Goal: Answer question/provide support: Share knowledge or assist other users

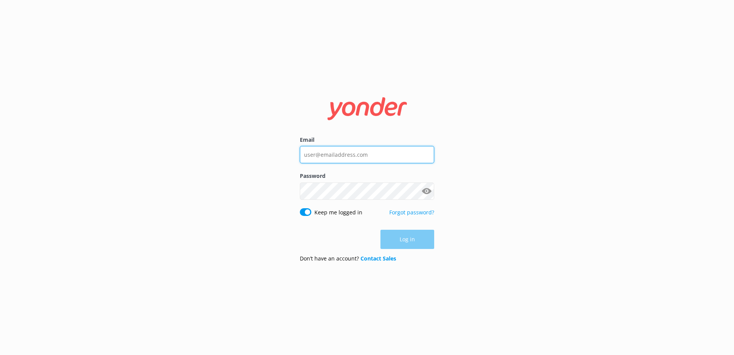
click at [393, 150] on input "Email" at bounding box center [367, 154] width 134 height 17
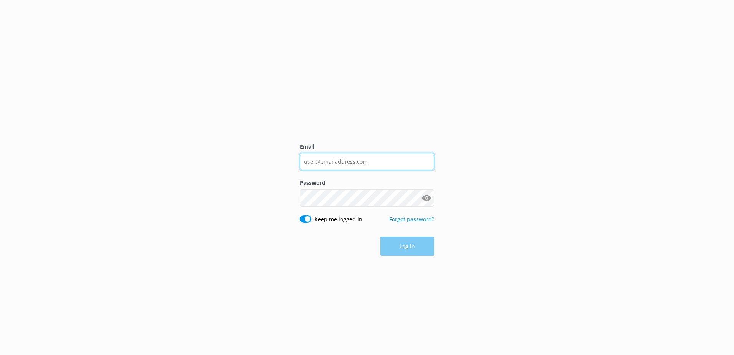
click at [355, 162] on input "Email" at bounding box center [367, 161] width 134 height 17
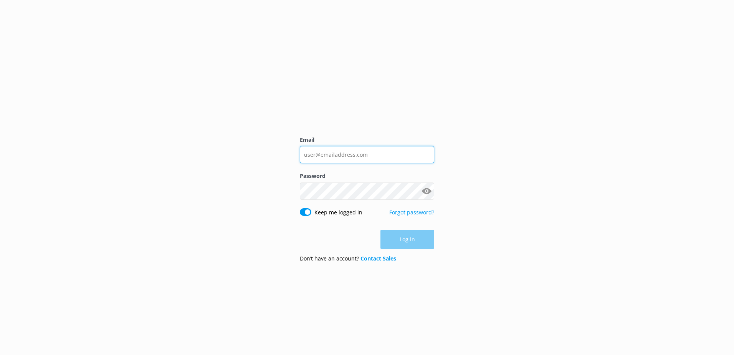
type input "social@ssc.com.fj"
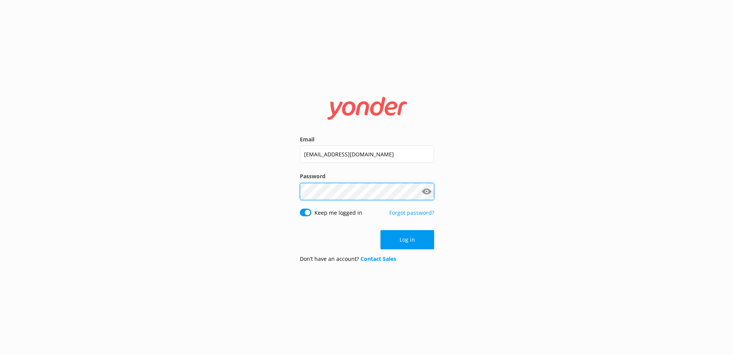
click button "Log in" at bounding box center [407, 239] width 54 height 19
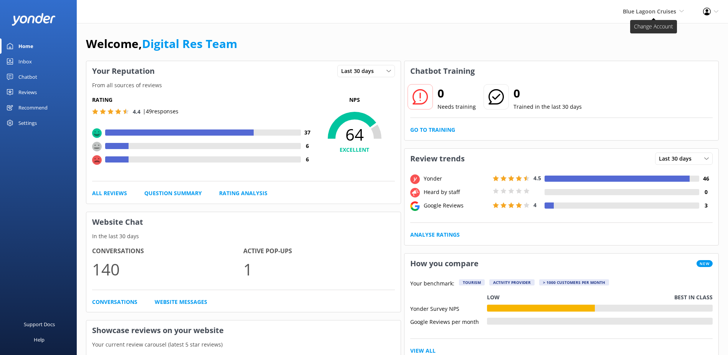
click at [649, 14] on span "Blue Lagoon Cruises" at bounding box center [649, 11] width 53 height 7
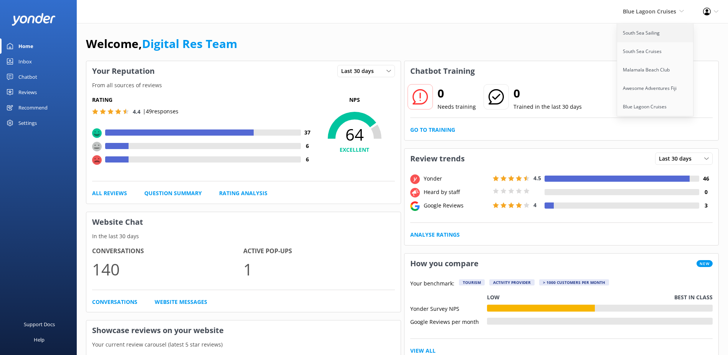
click at [647, 31] on link "South Sea Sailing" at bounding box center [655, 33] width 77 height 18
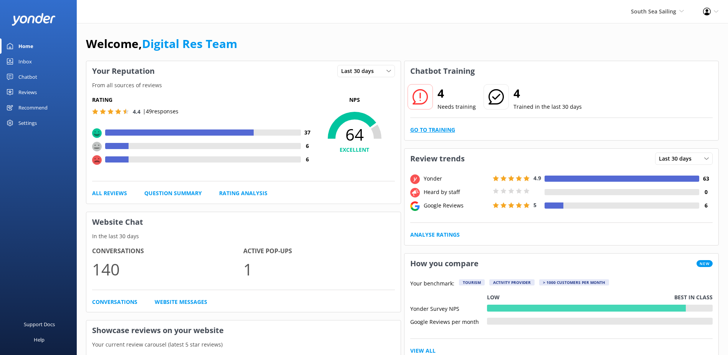
click at [429, 129] on link "Go to Training" at bounding box center [432, 129] width 45 height 8
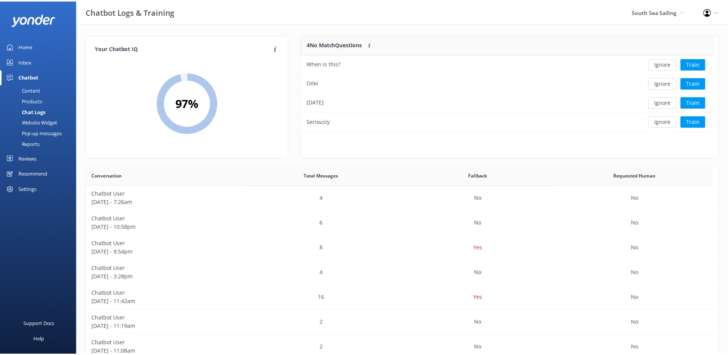
scroll to position [91, 411]
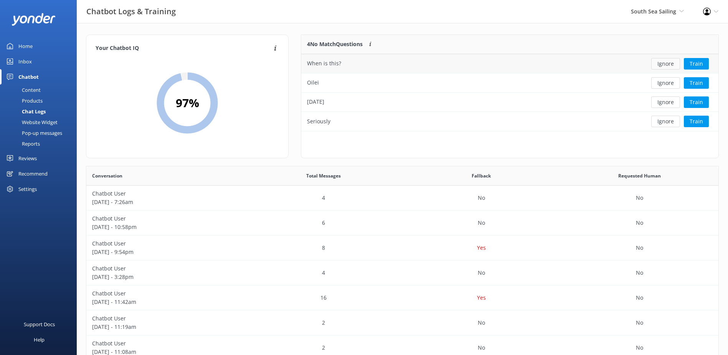
click at [669, 64] on button "Ignore" at bounding box center [665, 64] width 29 height 12
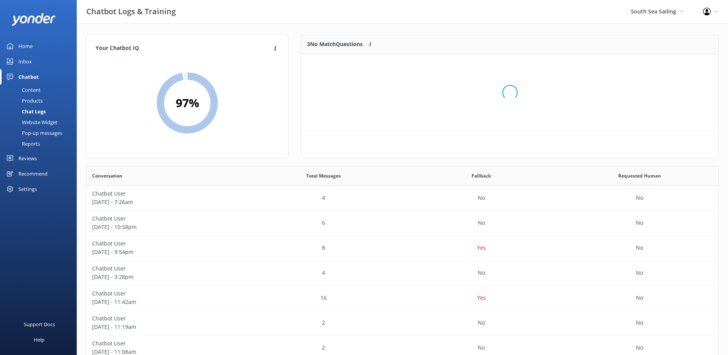
scroll to position [71, 411]
click at [669, 64] on button "Ignore" at bounding box center [665, 64] width 29 height 12
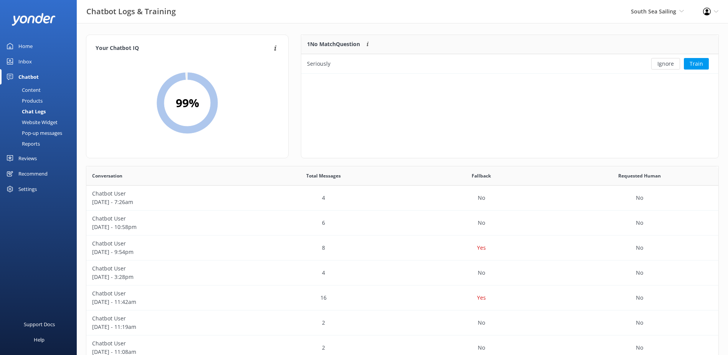
click at [669, 64] on button "Ignore" at bounding box center [665, 64] width 29 height 12
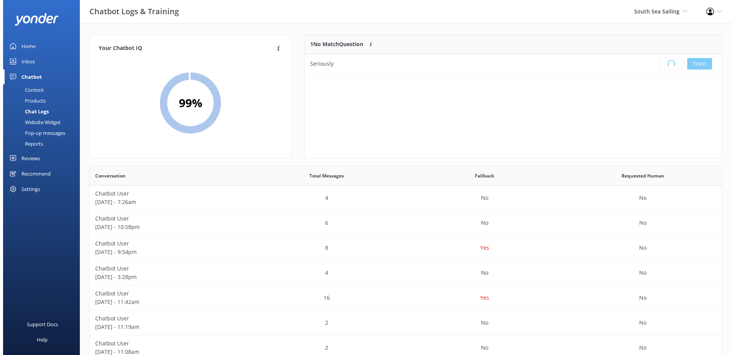
scroll to position [90, 411]
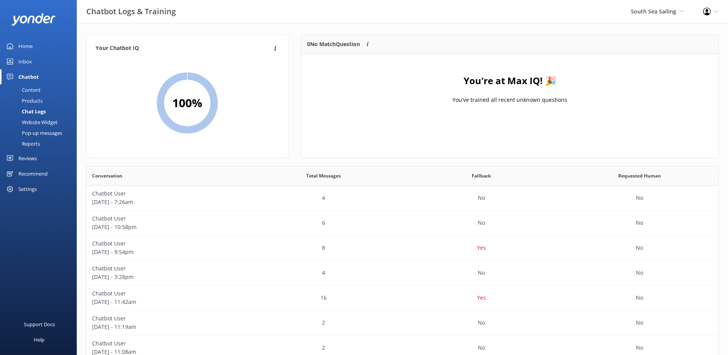
click at [17, 63] on link "Inbox" at bounding box center [38, 61] width 77 height 15
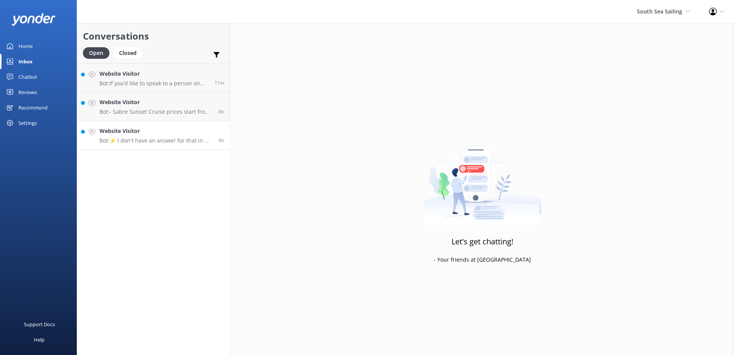
click at [173, 137] on p "Bot: ⚡ I don't have an answer for that in my knowledge base. Please try and rep…" at bounding box center [155, 140] width 113 height 7
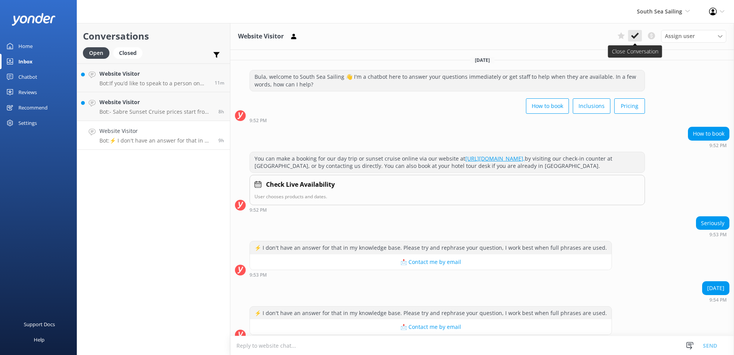
click at [634, 38] on use at bounding box center [635, 36] width 8 height 6
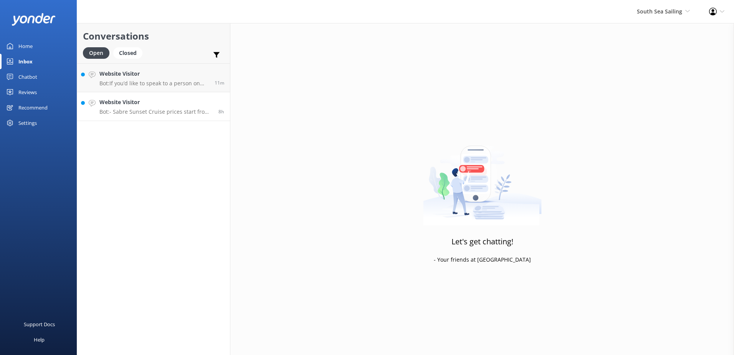
click at [178, 112] on p "Bot: - Sabre Sunset Cruise prices start from $149 per adult and $75 per child. …" at bounding box center [155, 111] width 113 height 7
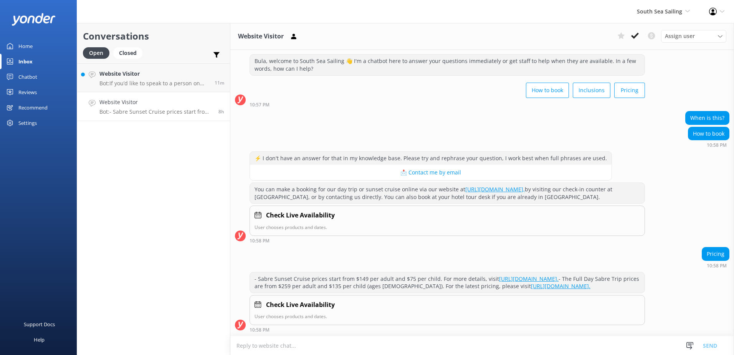
scroll to position [24, 0]
click at [632, 33] on icon at bounding box center [635, 36] width 8 height 8
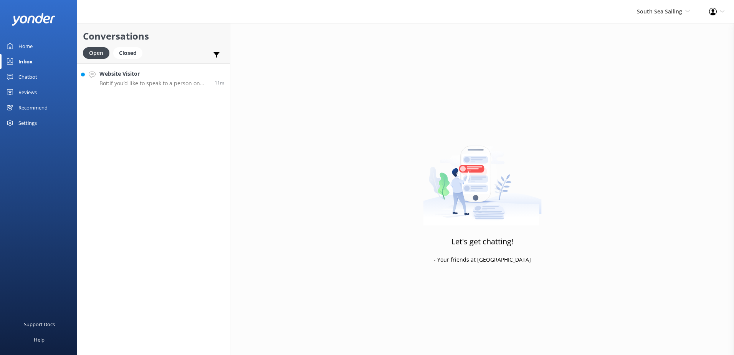
click at [190, 73] on h4 "Website Visitor" at bounding box center [153, 73] width 109 height 8
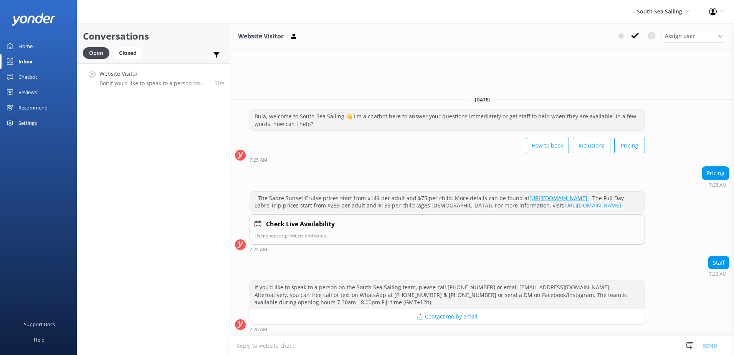
click at [642, 42] on div "Assign user Sonya Alyssa Digital Res Team Miri Koroitamana Lavenia Adivou Ana R…" at bounding box center [670, 36] width 112 height 12
click at [639, 40] on button at bounding box center [635, 36] width 14 height 12
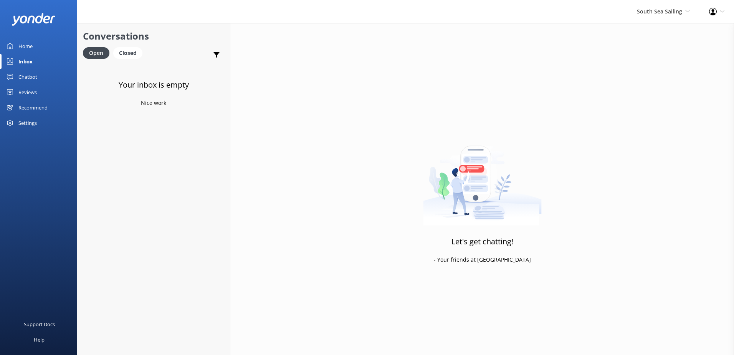
click at [698, 12] on div "South Sea Sailing South Sea Sailing South Sea Cruises Malamala Beach Club Aweso…" at bounding box center [663, 11] width 72 height 23
click at [678, 10] on span "South Sea Sailing" at bounding box center [659, 11] width 45 height 7
drag, startPoint x: 678, startPoint y: 10, endPoint x: 654, endPoint y: 59, distance: 54.2
click at [654, 59] on link "South Sea Cruises" at bounding box center [661, 51] width 77 height 18
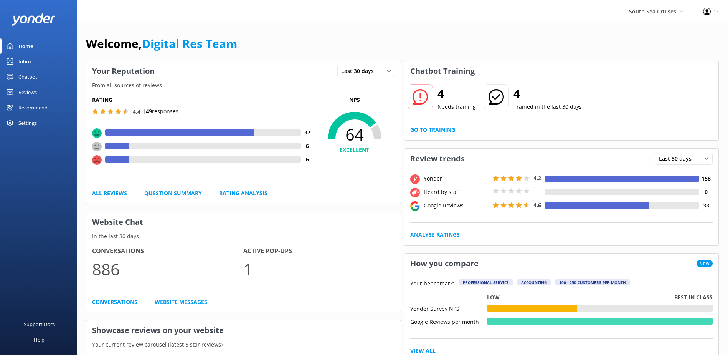
click at [28, 61] on div "Inbox" at bounding box center [24, 61] width 13 height 15
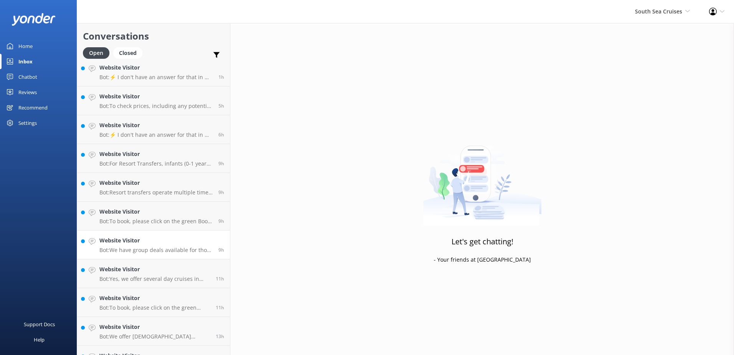
scroll to position [140, 0]
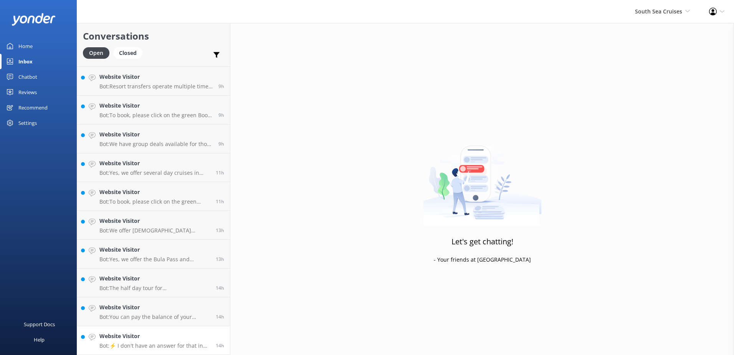
click at [180, 338] on h4 "Website Visitor" at bounding box center [154, 336] width 111 height 8
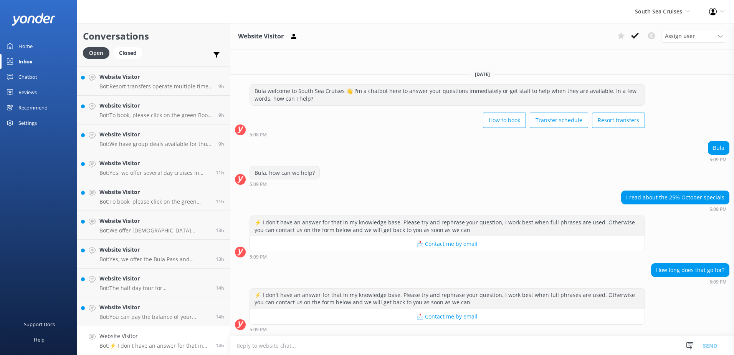
click at [465, 344] on textarea at bounding box center [481, 345] width 503 height 19
type textarea "This promotion is only valid for the month of October."
click at [713, 342] on button "Send" at bounding box center [709, 344] width 29 height 19
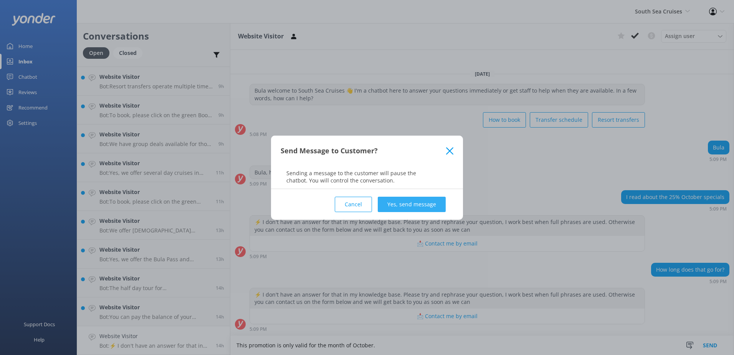
click at [409, 208] on button "Yes, send message" at bounding box center [412, 203] width 68 height 15
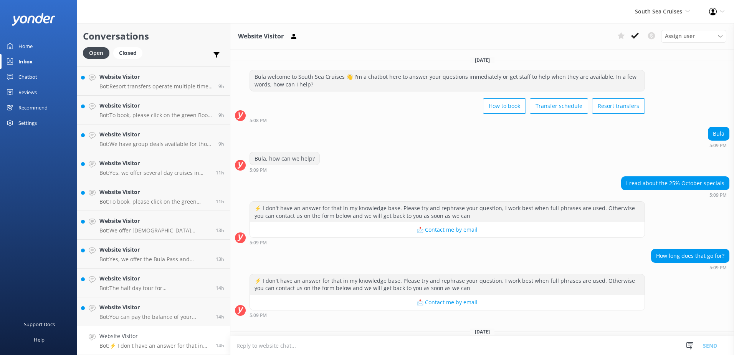
scroll to position [50, 0]
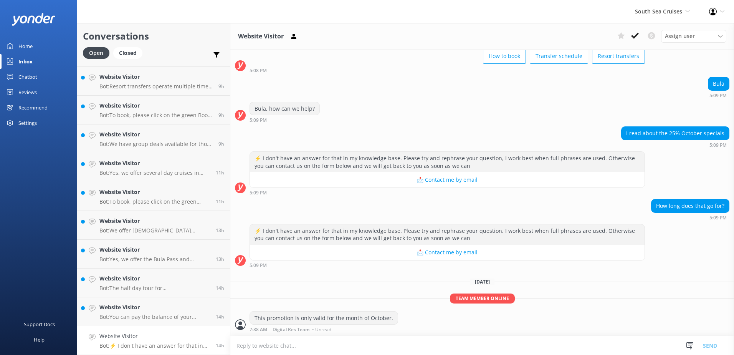
click at [673, 293] on div "Yesterday Bula welcome to South Sea Cruises 👋 I'm a chatbot here to answer your…" at bounding box center [481, 167] width 503 height 335
click at [413, 351] on textarea at bounding box center [481, 345] width 503 height 19
paste textarea "Please contact & liaise directly with our South Sea Cruises Reservations team, …"
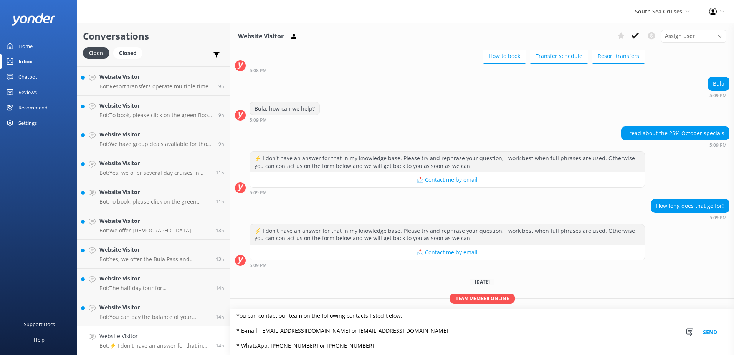
scroll to position [0, 0]
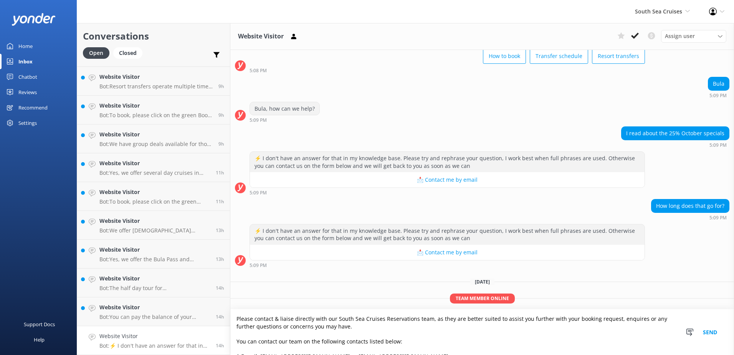
drag, startPoint x: 429, startPoint y: 318, endPoint x: 380, endPoint y: 331, distance: 50.9
click at [380, 331] on textarea "Please contact & liaise directly with our South Sea Cruises Reservations team, …" at bounding box center [481, 332] width 503 height 46
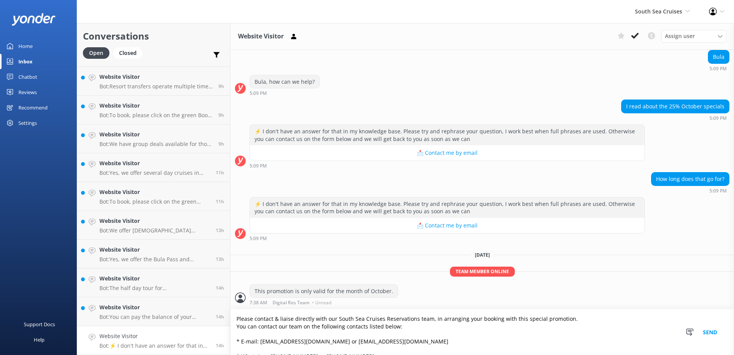
type textarea "Please contact & liaise directly with our South Sea Cruises Reservations team, …"
click at [709, 329] on button "Send" at bounding box center [709, 332] width 29 height 46
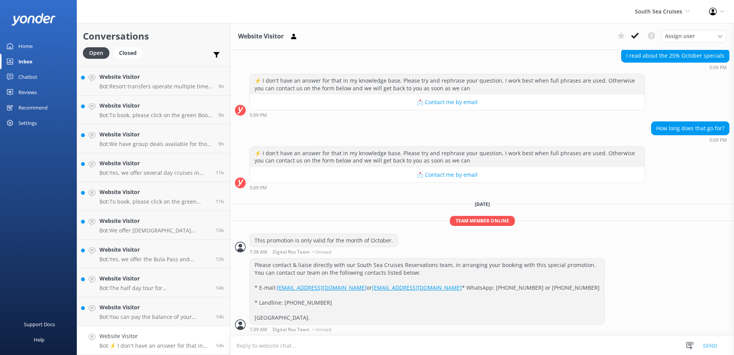
scroll to position [142, 0]
click at [630, 37] on button at bounding box center [635, 36] width 14 height 12
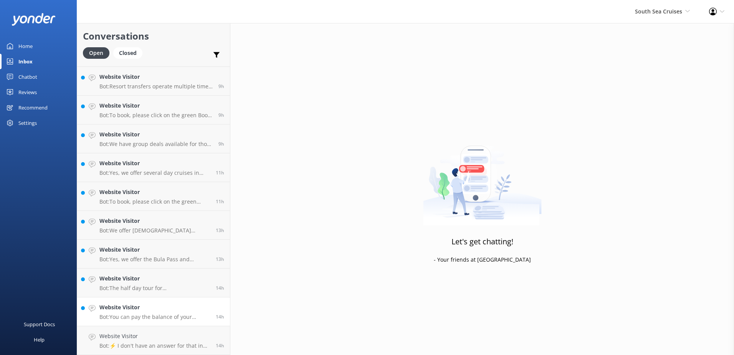
scroll to position [112, 0]
click at [157, 333] on h4 "Website Visitor" at bounding box center [154, 336] width 111 height 8
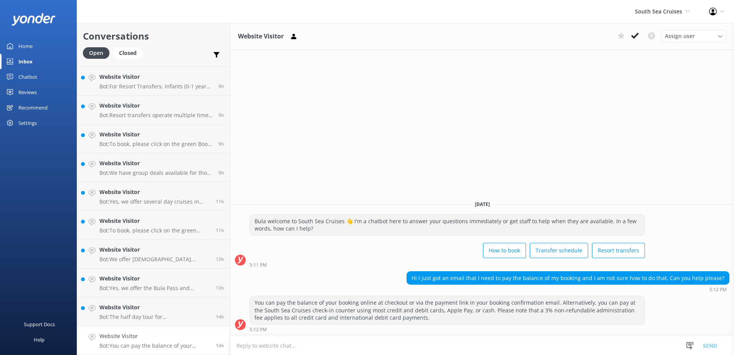
click at [366, 343] on textarea at bounding box center [481, 345] width 503 height 19
click at [356, 347] on textarea at bounding box center [481, 345] width 503 height 19
type textarea "Y"
type textarea "y"
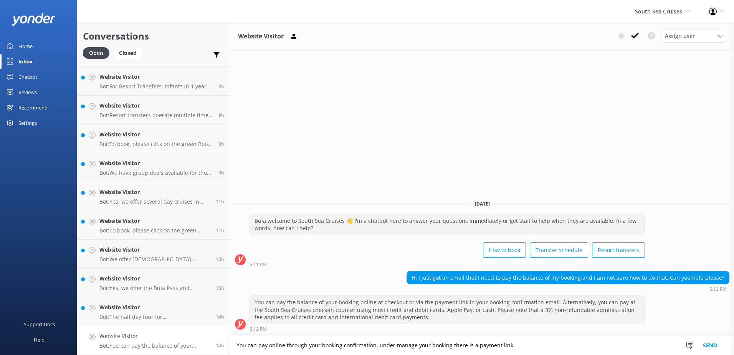
click at [448, 347] on textarea "You can pay online through your booking confirmation, under manage your booking…" at bounding box center [481, 344] width 503 height 19
click at [560, 338] on textarea "You can pay online through your booking confirmation, under manage your booking…" at bounding box center [481, 344] width 503 height 19
type textarea "You can pay online through your booking confirmation, under manage your booking…"
click at [716, 345] on button "Send" at bounding box center [709, 344] width 29 height 19
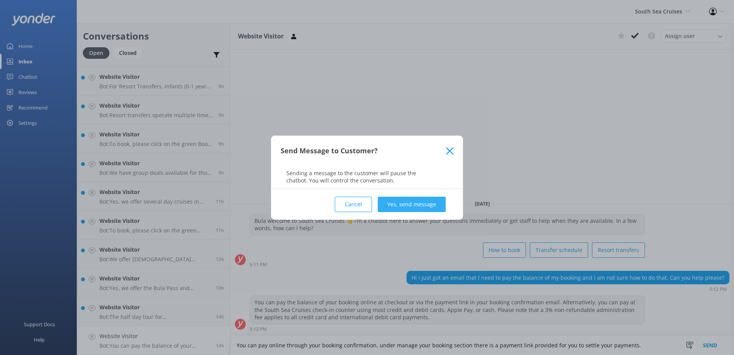
click at [403, 198] on button "Yes, send message" at bounding box center [412, 203] width 68 height 15
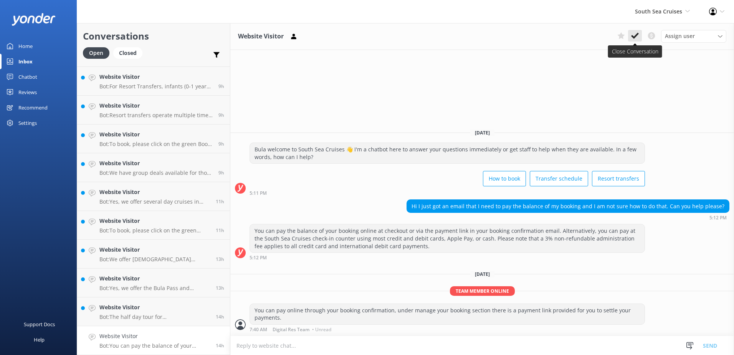
click at [634, 40] on icon at bounding box center [635, 36] width 8 height 8
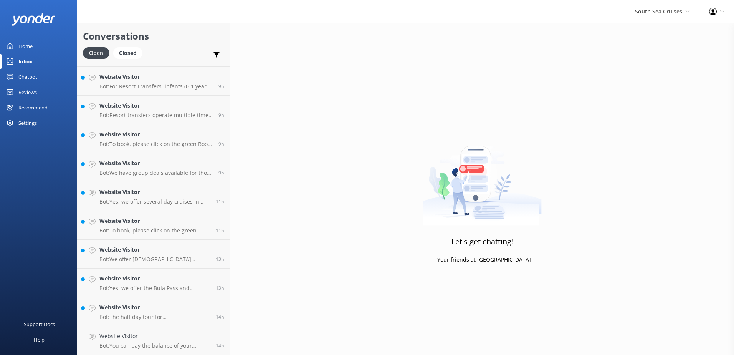
scroll to position [83, 0]
click at [124, 337] on h4 "Website Visitor" at bounding box center [154, 336] width 111 height 8
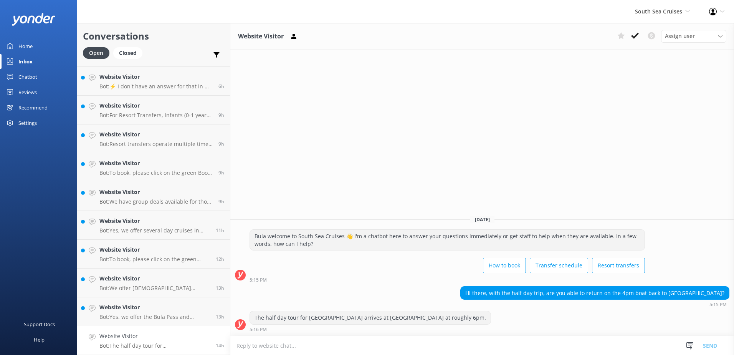
click at [441, 347] on textarea at bounding box center [481, 345] width 503 height 19
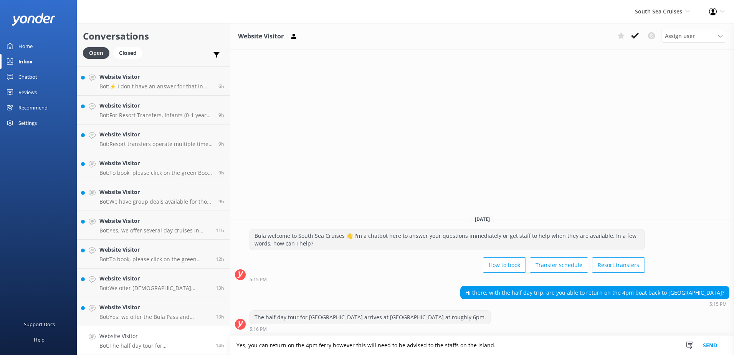
click at [533, 347] on textarea "Yes, you can return on the 4pm ferry however this will need to be advised to th…" at bounding box center [481, 344] width 503 height 19
type textarea "Yes, you can return on the 4pm ferry however this will need to be advised to th…"
click at [705, 345] on button "Send" at bounding box center [709, 344] width 29 height 19
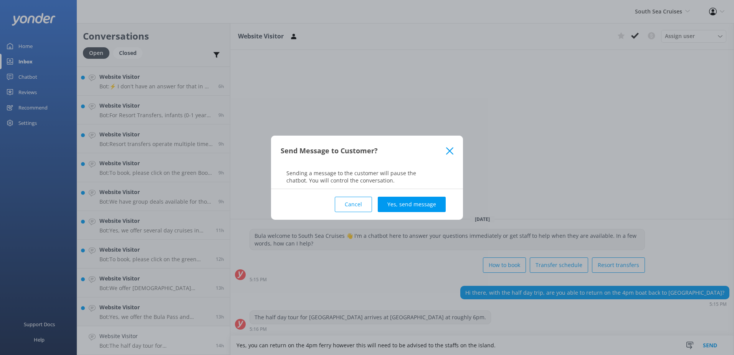
click at [393, 191] on div "Cancel Yes, send message" at bounding box center [367, 204] width 173 height 31
click at [412, 203] on button "Yes, send message" at bounding box center [412, 203] width 68 height 15
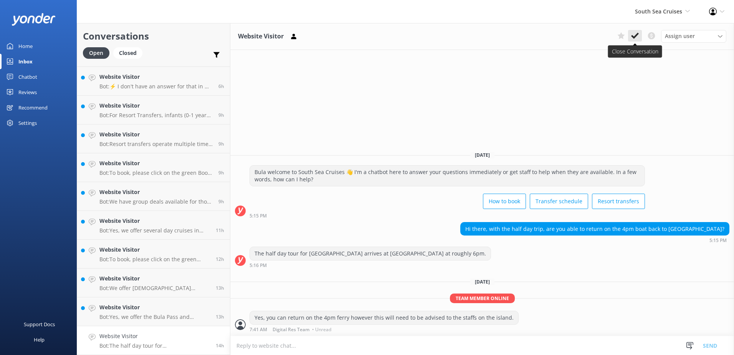
click at [635, 41] on button at bounding box center [635, 36] width 14 height 12
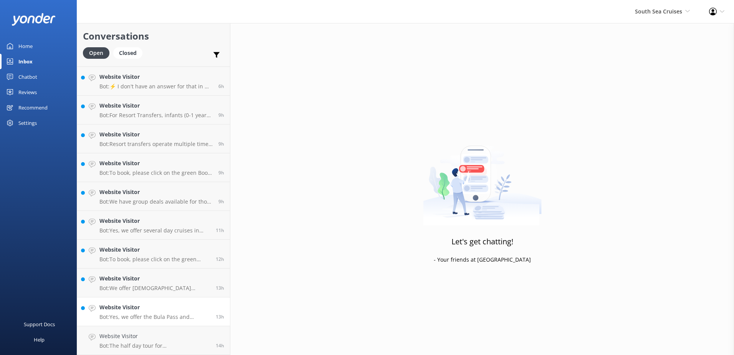
scroll to position [54, 0]
click at [175, 344] on p "Bot: Yes, we offer the Bula Pass and Awesome Pass, which are hop on/hop off tra…" at bounding box center [154, 345] width 111 height 7
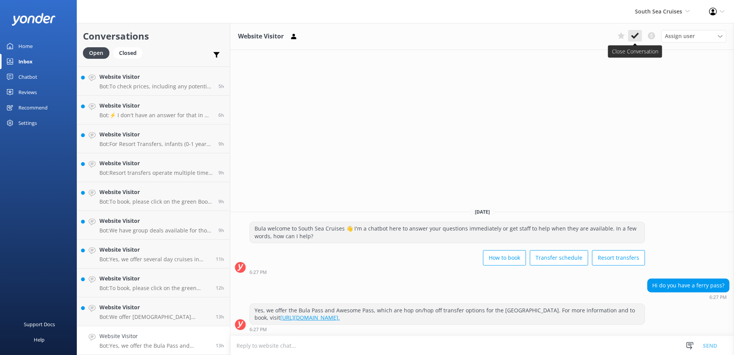
click at [640, 37] on button at bounding box center [635, 36] width 14 height 12
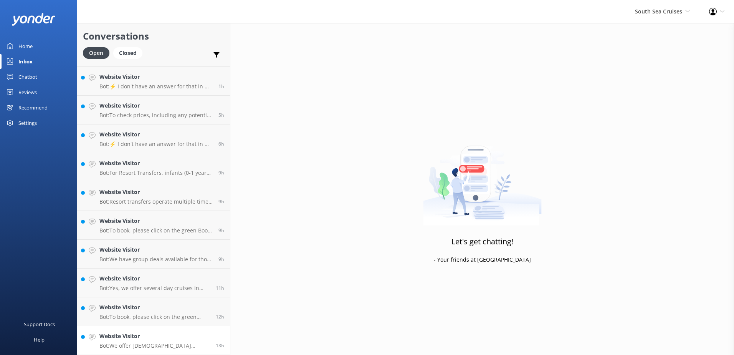
scroll to position [25, 0]
click at [170, 339] on h4 "Website Visitor" at bounding box center [154, 336] width 111 height 8
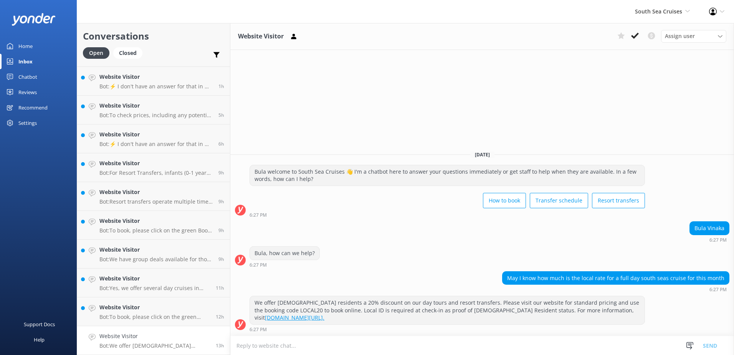
click at [382, 343] on textarea at bounding box center [481, 345] width 503 height 19
type textarea "We have a Fiji day special of 25% discount for local travels valid for the mont…"
click at [712, 346] on button "Send" at bounding box center [709, 344] width 29 height 19
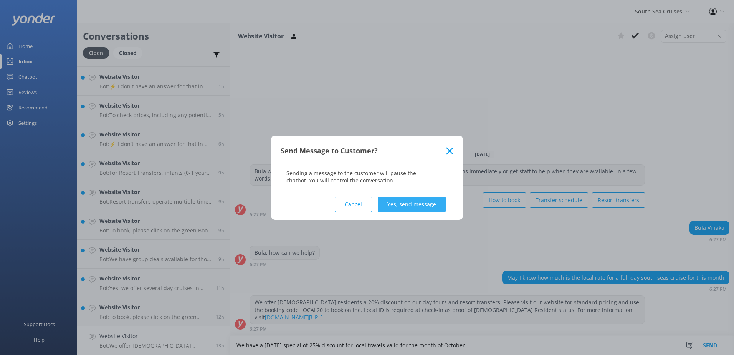
click at [409, 200] on button "Yes, send message" at bounding box center [412, 203] width 68 height 15
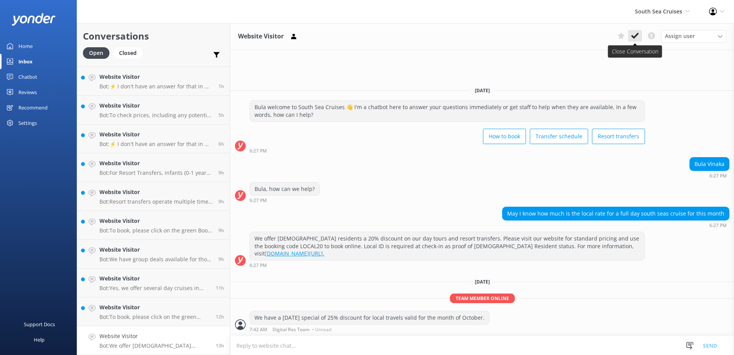
click at [639, 36] on button at bounding box center [635, 36] width 14 height 12
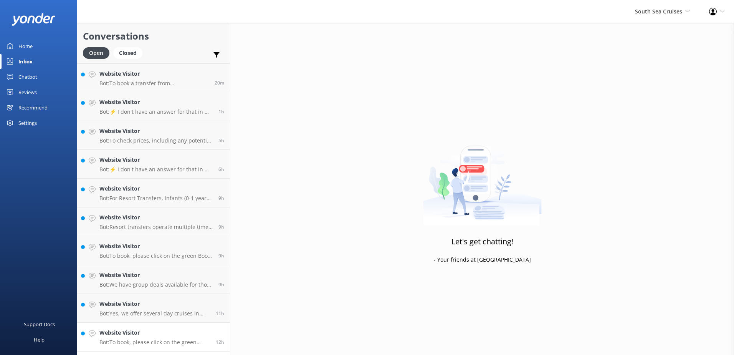
click at [153, 343] on p "Bot: To book, please click on the green Book Now button on our website and foll…" at bounding box center [154, 341] width 111 height 7
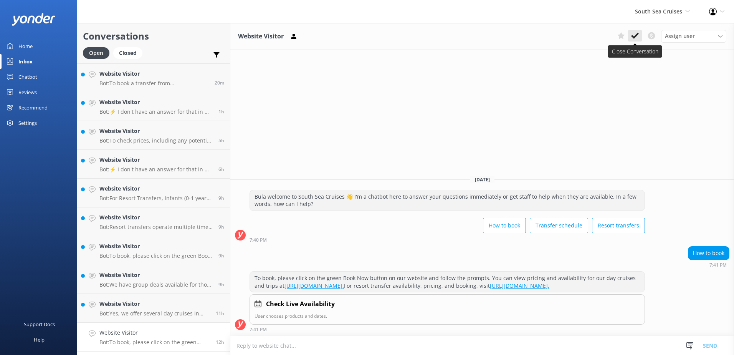
click at [639, 34] on button at bounding box center [635, 36] width 14 height 12
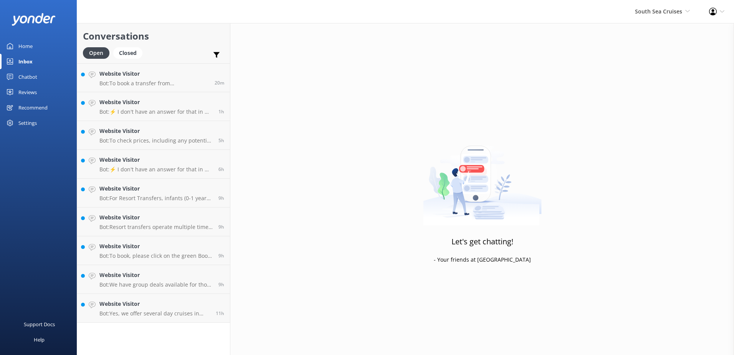
click at [155, 327] on div "Conversations Open Closed Important Converted Assigned to me Unassigned Website…" at bounding box center [153, 189] width 153 height 332
click at [162, 316] on p "Bot: Yes, we offer several day cruises in Fiji: - South Sea Island Full Day and…" at bounding box center [154, 313] width 111 height 7
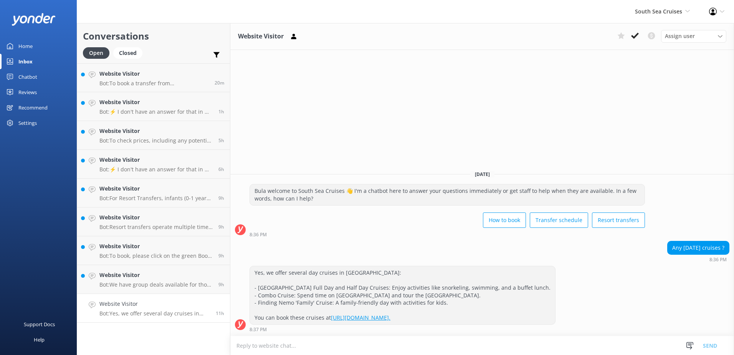
click at [639, 28] on div "Website Visitor Assign user Alyssa Sonya Digital Res Team Brenda Fenton Asena N…" at bounding box center [481, 36] width 503 height 27
click at [639, 34] on button at bounding box center [635, 36] width 14 height 12
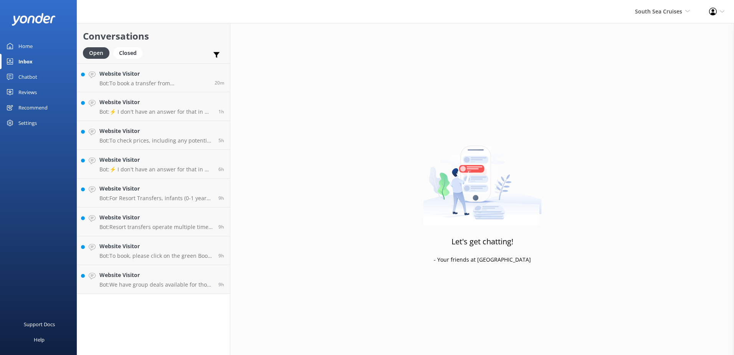
click at [155, 308] on div "Conversations Open Closed Important Converted Assigned to me Unassigned Website…" at bounding box center [153, 189] width 153 height 332
click at [176, 286] on p "Bot: We have group deals available for those travelling with 10 or more people.…" at bounding box center [155, 284] width 113 height 7
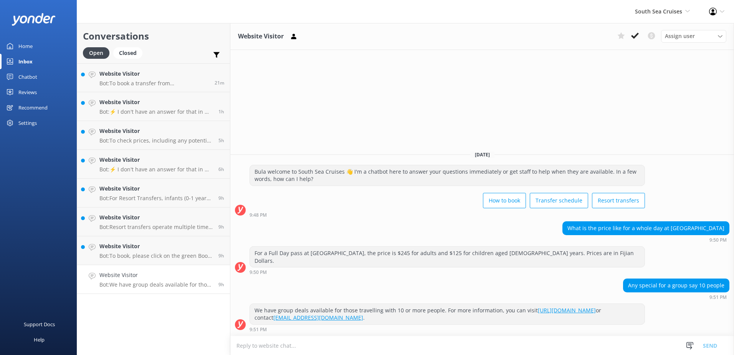
click at [637, 43] on div "Website Visitor Assign user Alyssa Sonya Digital Res Team Brenda Fenton Asena N…" at bounding box center [481, 36] width 503 height 27
click at [637, 35] on icon at bounding box center [635, 36] width 8 height 8
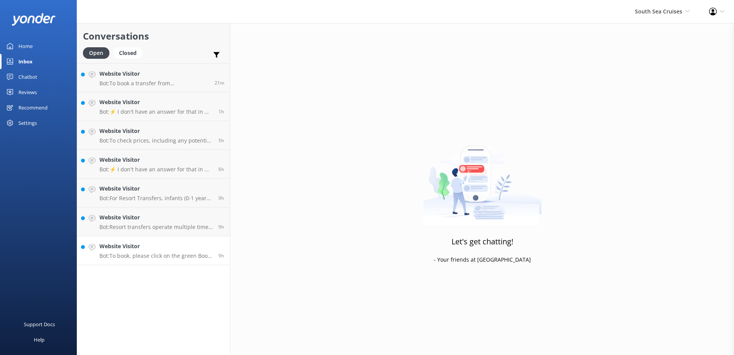
click at [174, 260] on link "Website Visitor Bot: To book, please click on the green Book Now button on our …" at bounding box center [153, 250] width 153 height 29
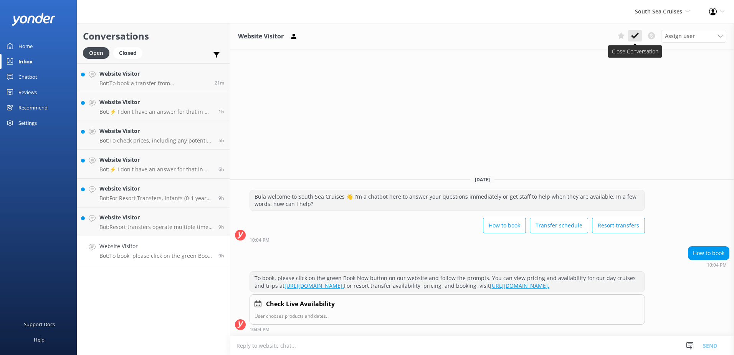
click at [637, 31] on button at bounding box center [635, 36] width 14 height 12
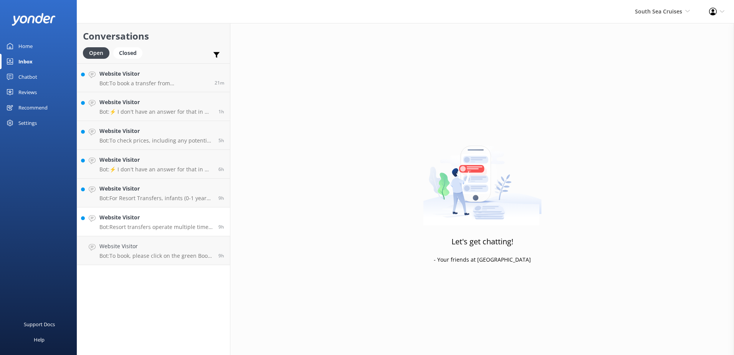
click at [160, 221] on h4 "Website Visitor" at bounding box center [155, 217] width 113 height 8
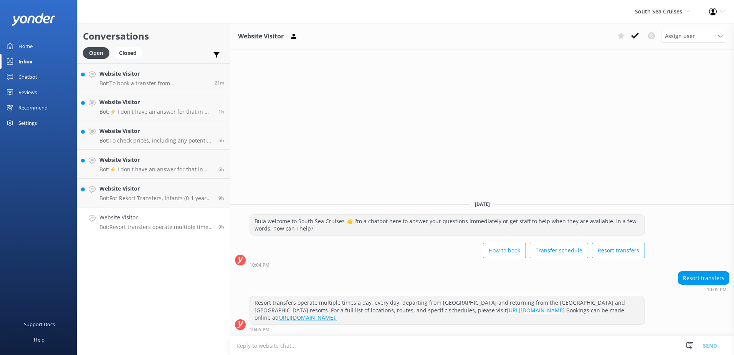
click at [634, 41] on button at bounding box center [635, 36] width 14 height 12
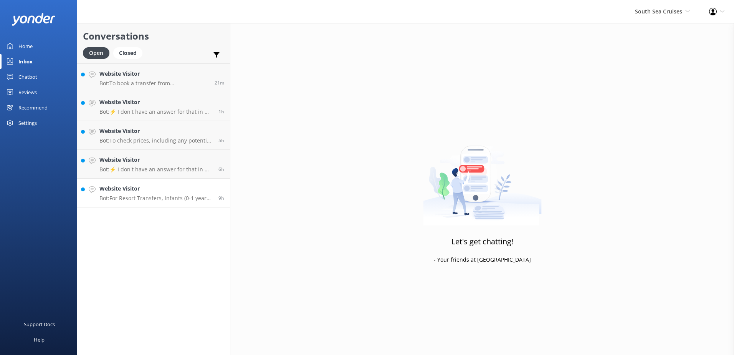
click at [202, 195] on p "Bot: For Resort Transfers, infants (0-1 years) travel free of charge but must b…" at bounding box center [155, 198] width 113 height 7
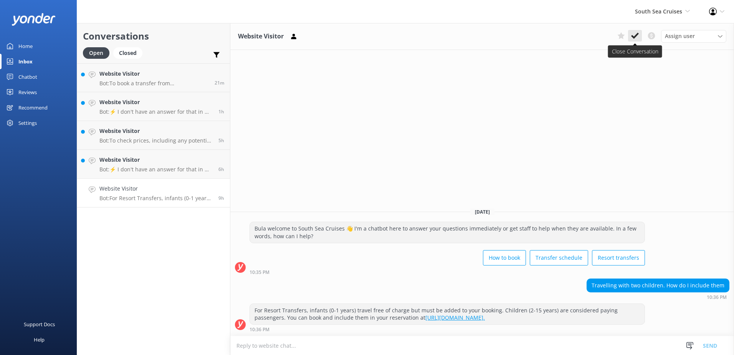
click at [632, 34] on icon at bounding box center [635, 36] width 8 height 8
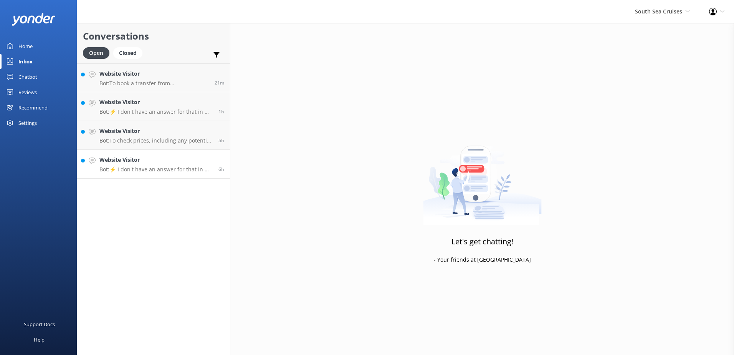
click at [183, 163] on h4 "Website Visitor" at bounding box center [155, 159] width 113 height 8
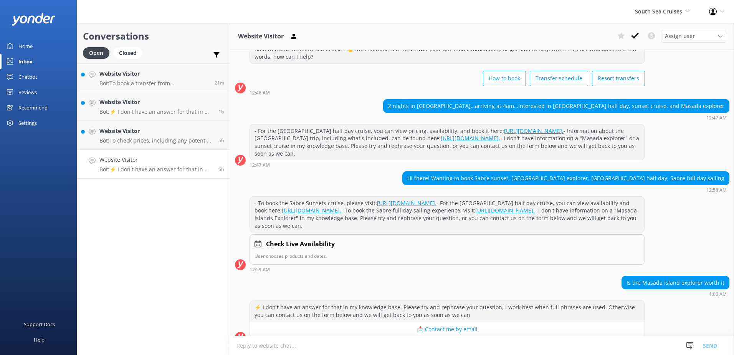
scroll to position [70, 0]
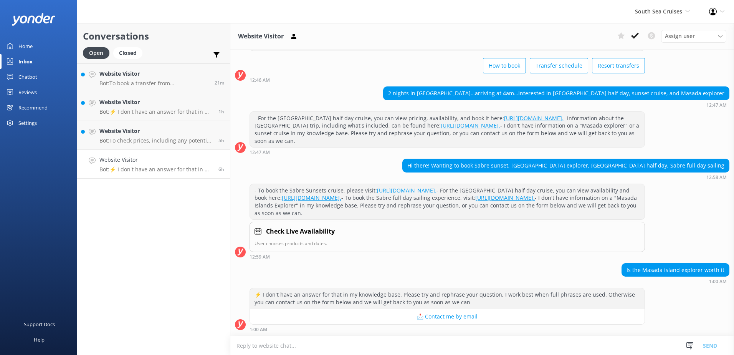
click at [526, 344] on textarea at bounding box center [481, 345] width 503 height 19
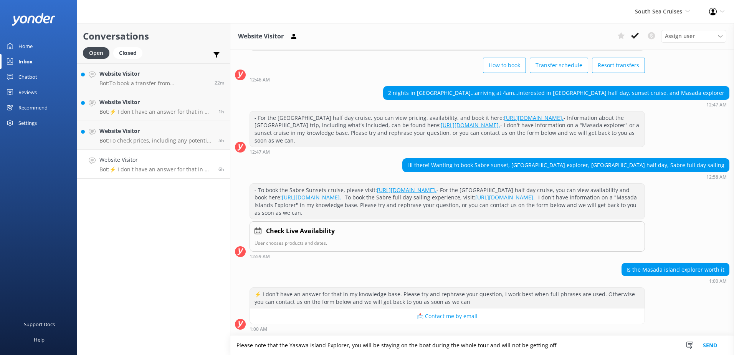
click at [568, 345] on textarea "Please note that the Yasawa Island Explorer, you will be staying on the boat du…" at bounding box center [481, 344] width 503 height 19
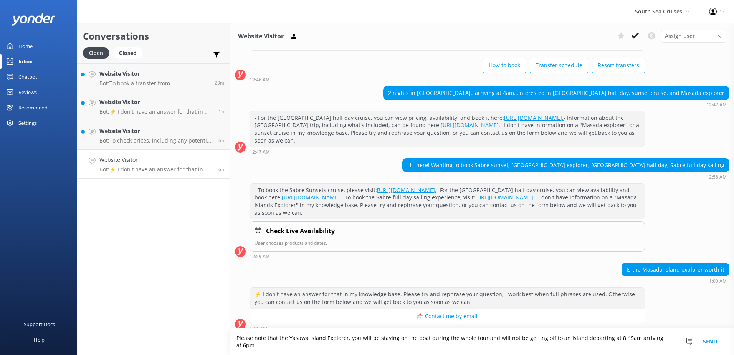
drag, startPoint x: 672, startPoint y: 341, endPoint x: 176, endPoint y: 354, distance: 496.0
click at [176, 354] on html "South Sea Cruises South Sea Sailing South Sea Cruises Malamala Beach Club Aweso…" at bounding box center [367, 177] width 734 height 355
type textarea "Please note that the Yasawa Island Explorer, you will be staying on the boat du…"
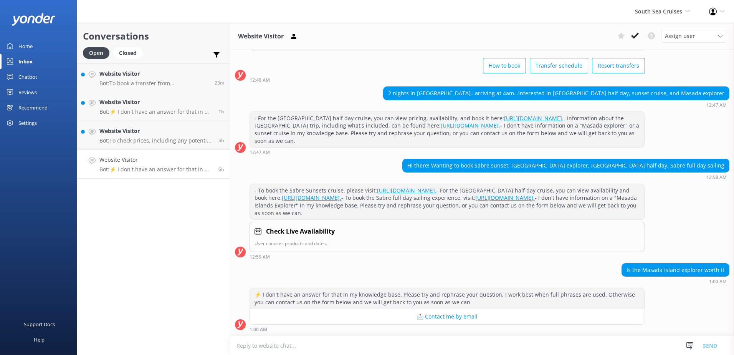
scroll to position [70, 0]
drag, startPoint x: 0, startPoint y: 0, endPoint x: 634, endPoint y: 344, distance: 721.4
click at [634, 344] on textarea at bounding box center [481, 345] width 503 height 19
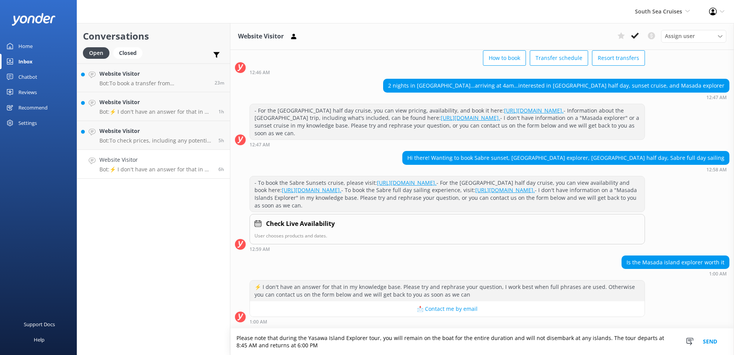
type textarea "Please note that during the Yasawa Island Explorer tour, you will remain on the…"
click at [703, 343] on button "Send" at bounding box center [709, 341] width 29 height 26
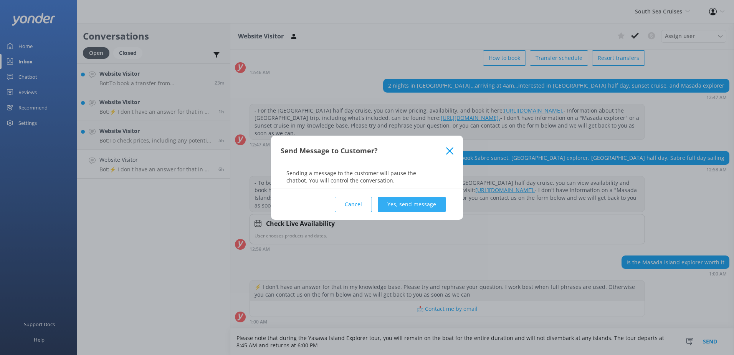
click at [396, 198] on button "Yes, send message" at bounding box center [412, 203] width 68 height 15
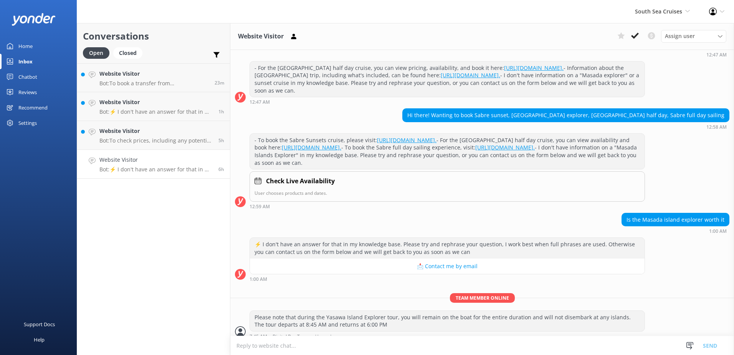
scroll to position [127, 0]
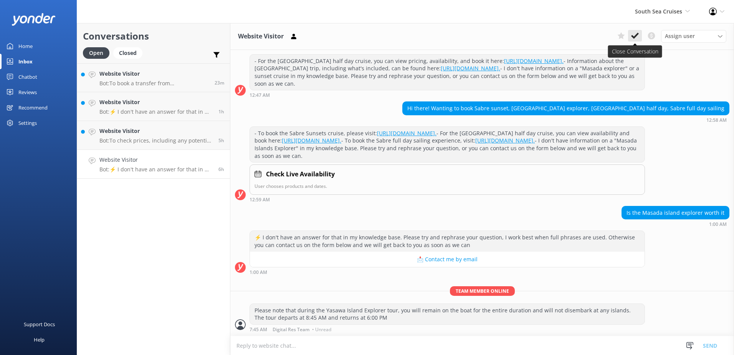
click at [630, 35] on button at bounding box center [635, 36] width 14 height 12
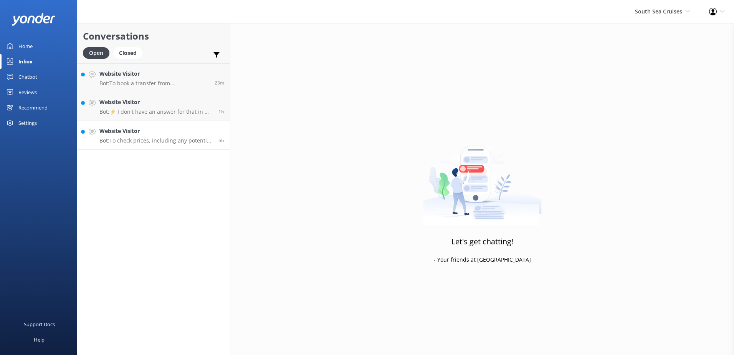
click at [188, 137] on p "Bot: To check prices, including any potential child discounts for resort transf…" at bounding box center [155, 140] width 113 height 7
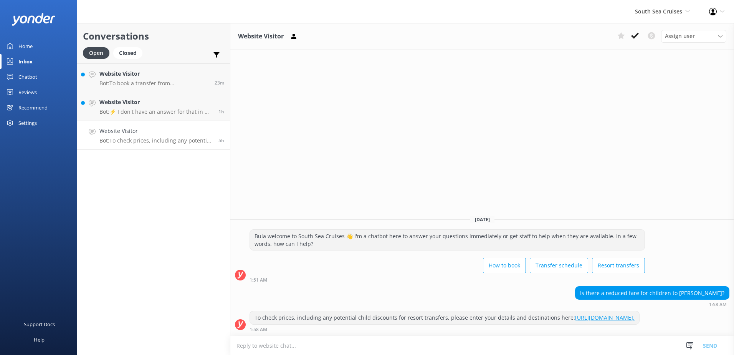
click at [634, 37] on use at bounding box center [635, 36] width 8 height 6
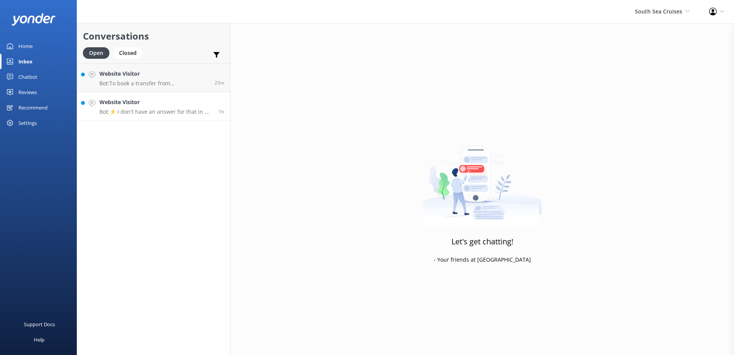
click at [125, 110] on p "Bot: ⚡ I don't have an answer for that in my knowledge base. Please try and rep…" at bounding box center [155, 111] width 113 height 7
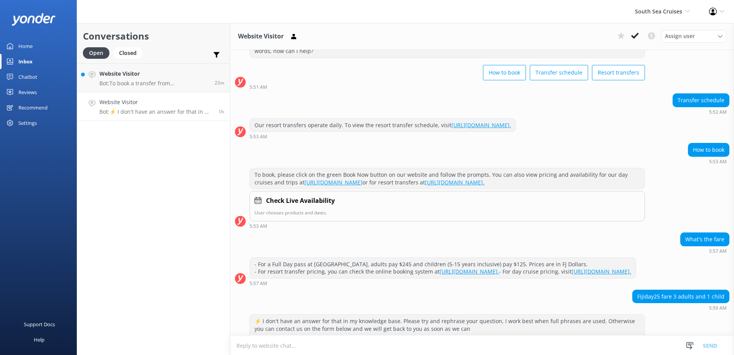
scroll to position [67, 0]
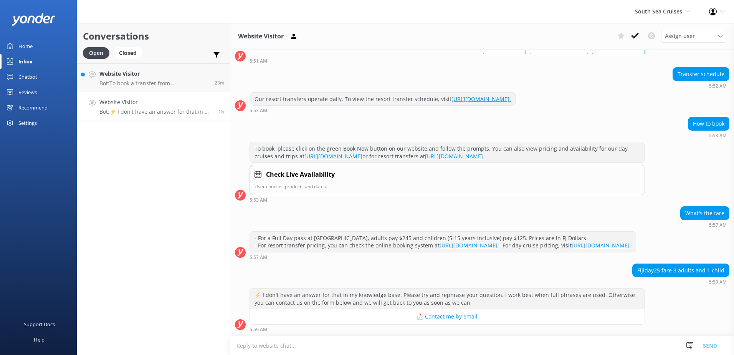
click at [705, 286] on div "Fijiday25 fare 3 adults and 1 child 5:59 AM" at bounding box center [481, 275] width 503 height 25
click at [587, 352] on textarea at bounding box center [481, 345] width 503 height 19
paste textarea "Please contact & liaise directly with our South Sea Cruises Reservations team, …"
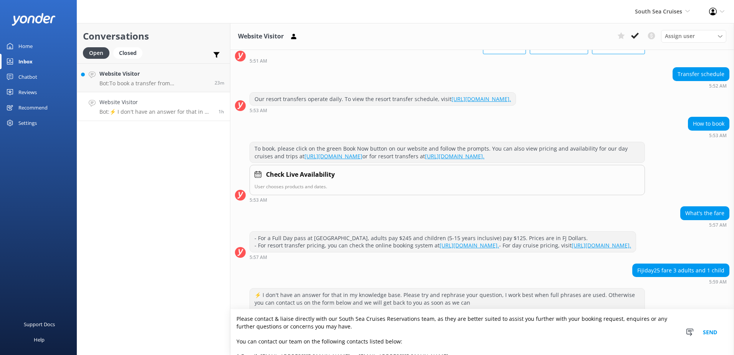
scroll to position [50, 0]
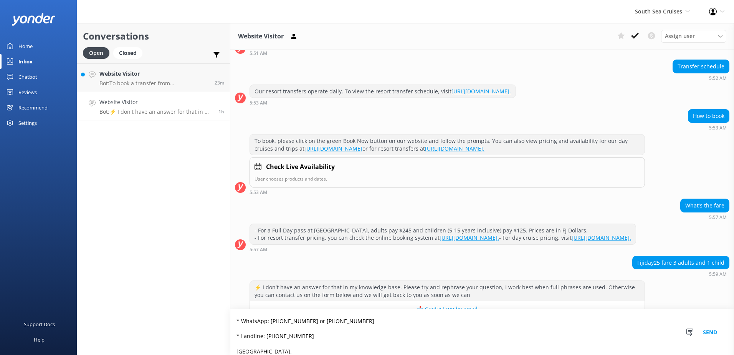
type textarea "Please contact & liaise directly with our South Sea Cruises Reservations team, …"
click at [710, 331] on button "Send" at bounding box center [709, 332] width 29 height 46
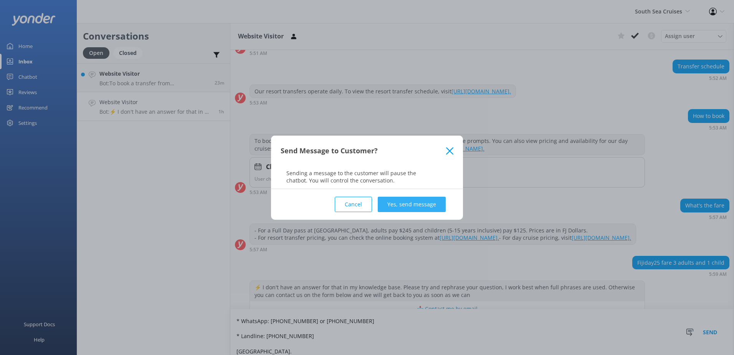
click at [430, 204] on button "Yes, send message" at bounding box center [412, 203] width 68 height 15
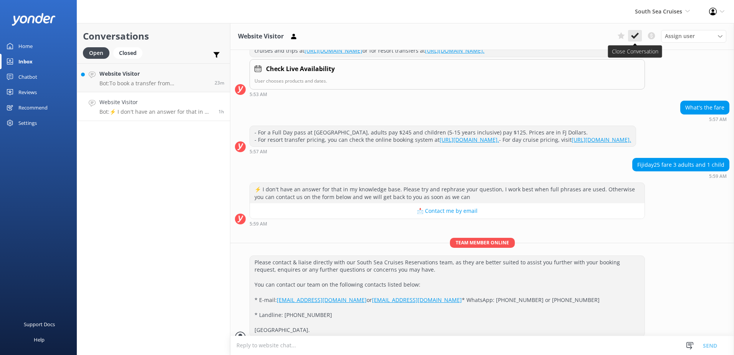
scroll to position [200, 0]
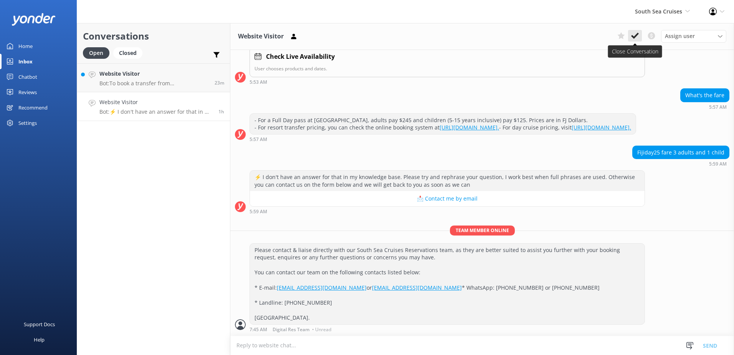
click at [633, 35] on icon at bounding box center [635, 36] width 8 height 8
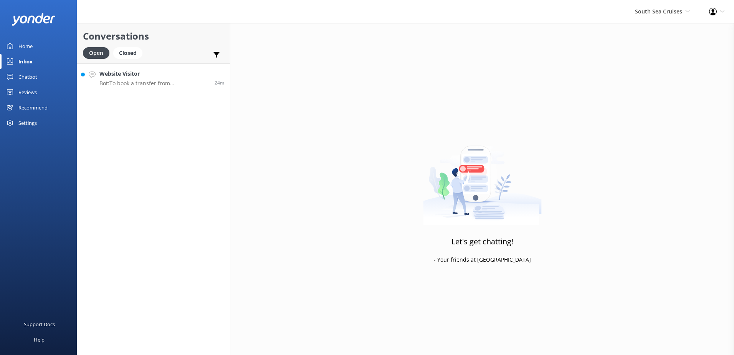
click at [175, 85] on p "Bot: To book a transfer from Denarau to Beachcomber, please visit https://booki…" at bounding box center [153, 83] width 109 height 7
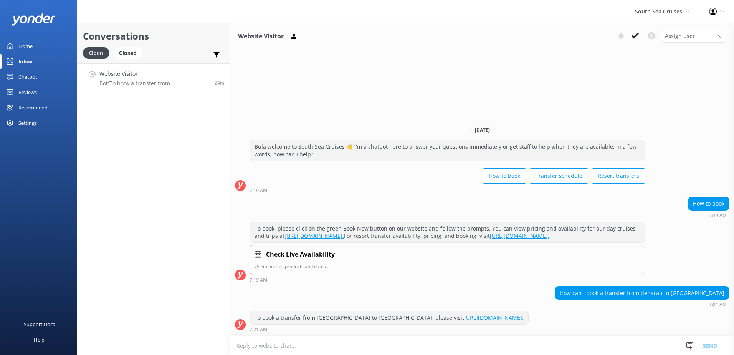
click at [520, 319] on link "https://bookings.southseacruisesfiji.com/BookingExpress/ExFromTo/." at bounding box center [493, 317] width 59 height 7
click at [633, 36] on icon at bounding box center [635, 36] width 8 height 8
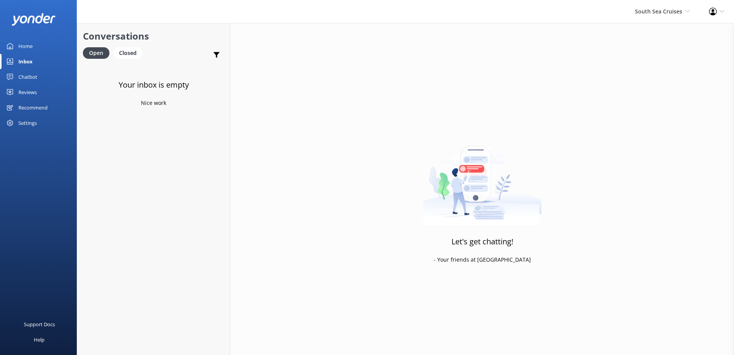
click at [662, 6] on div "South Sea Cruises South Sea Sailing South Sea Cruises Malamala Beach Club Aweso…" at bounding box center [662, 11] width 74 height 23
click at [669, 69] on link "Malamala Beach Club" at bounding box center [661, 70] width 77 height 18
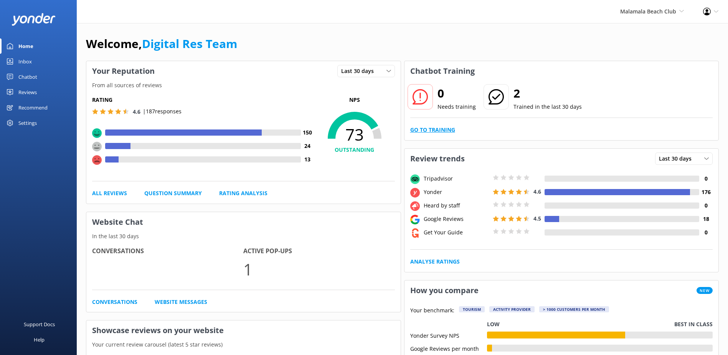
click at [427, 133] on link "Go to Training" at bounding box center [432, 129] width 45 height 8
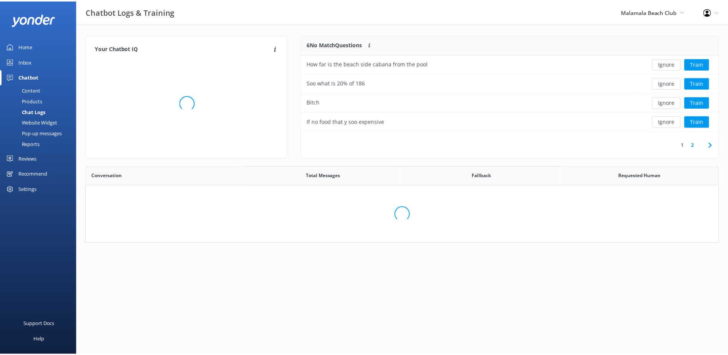
scroll to position [263, 626]
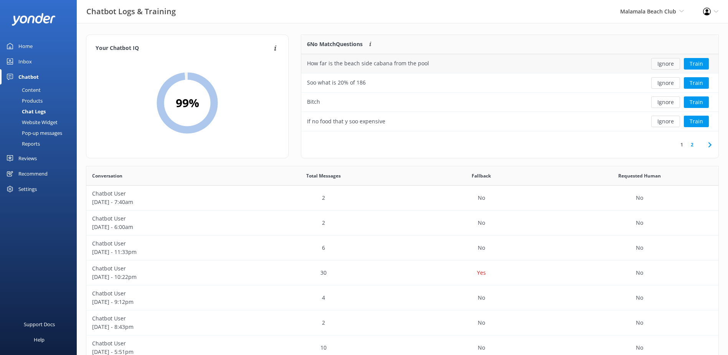
click at [668, 65] on button "Ignore" at bounding box center [665, 64] width 29 height 12
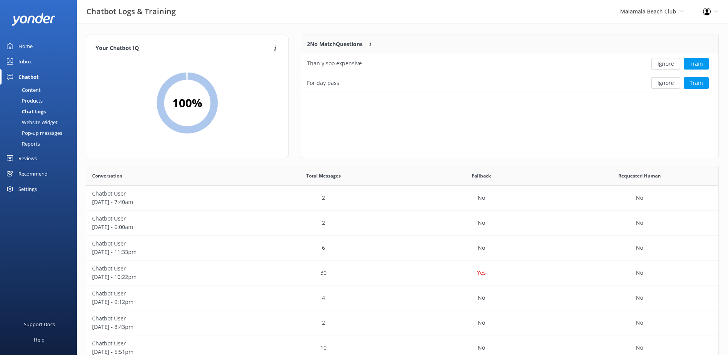
scroll to position [52, 411]
click at [668, 65] on button "Ignore" at bounding box center [665, 64] width 29 height 12
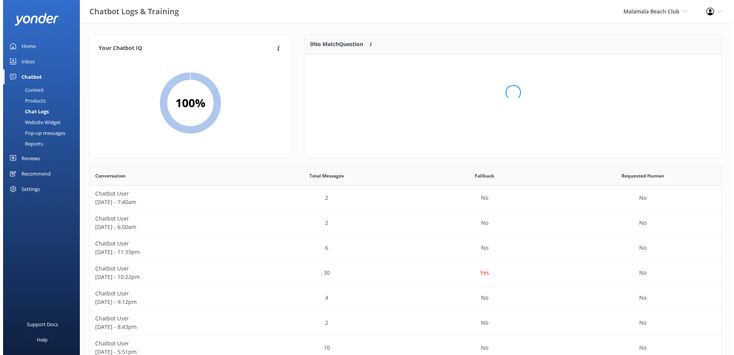
scroll to position [90, 411]
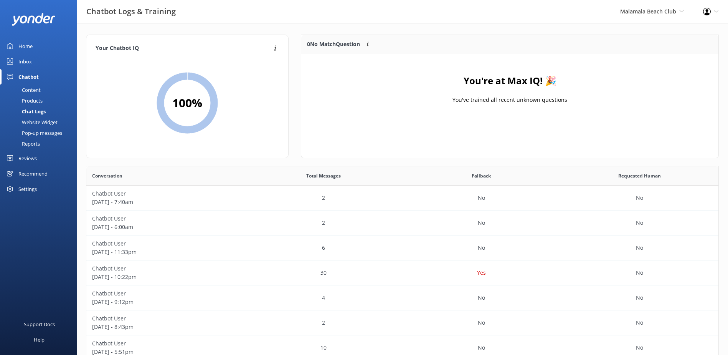
click at [20, 68] on div "Inbox" at bounding box center [24, 61] width 13 height 15
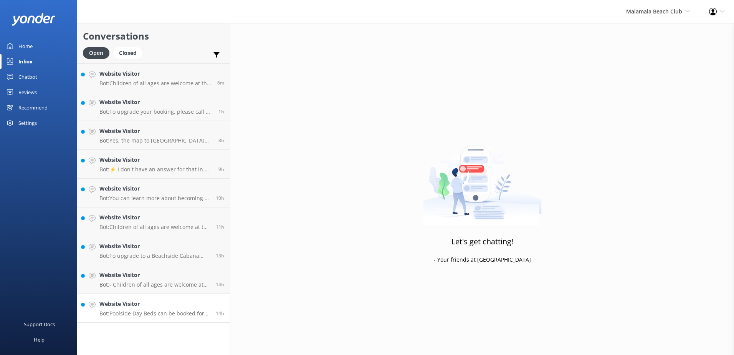
click at [179, 320] on link "Website Visitor Bot: Poolside Day Beds can be booked for either a full day or h…" at bounding box center [153, 308] width 153 height 29
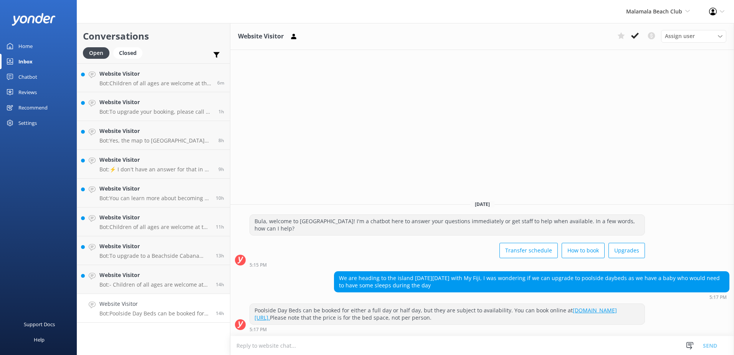
click at [483, 346] on textarea at bounding box center [481, 345] width 503 height 19
click at [671, 348] on textarea at bounding box center [481, 345] width 503 height 19
paste textarea "reservationsssc@ssc.com.fj or info@ssc.com.fj"
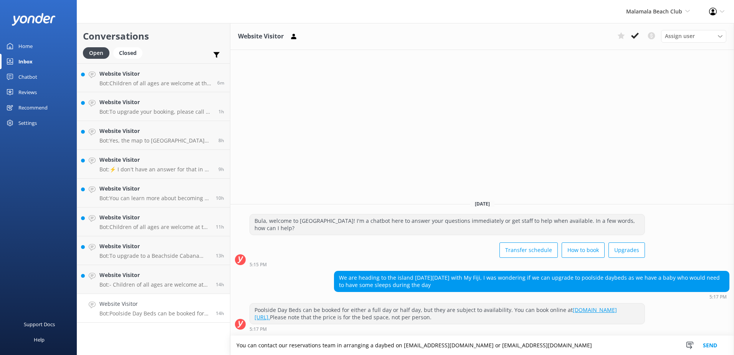
click at [579, 344] on textarea "You can contact our reservations team in arranging a daybed on reservationsssc@…" at bounding box center [481, 344] width 503 height 19
click at [673, 352] on textarea "You can contact our reservations team in arranging a daybed on reservationsssc@…" at bounding box center [481, 344] width 503 height 19
paste textarea "(+679) 9995512"
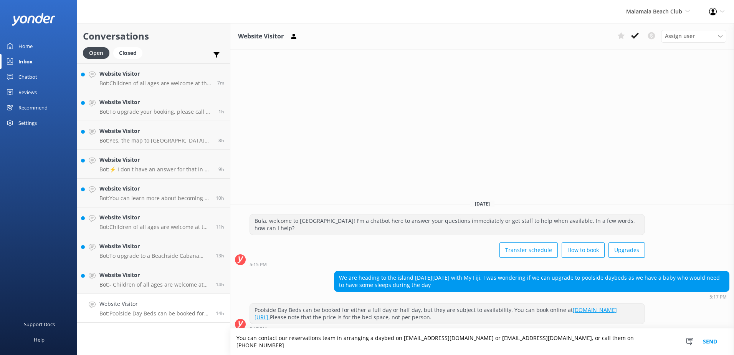
click at [622, 344] on textarea "You can contact our reservations team in arranging a daybed on reservationsssc@…" at bounding box center [481, 341] width 503 height 26
type textarea "You can contact our reservations team in arranging a daybed on reservationsssc@…"
click at [711, 344] on button "Send" at bounding box center [709, 341] width 29 height 26
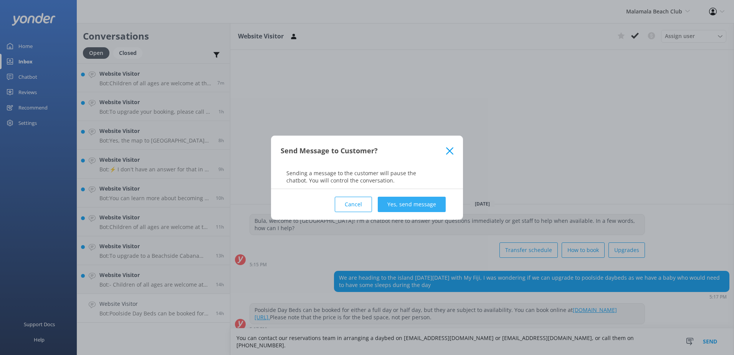
click at [408, 203] on button "Yes, send message" at bounding box center [412, 203] width 68 height 15
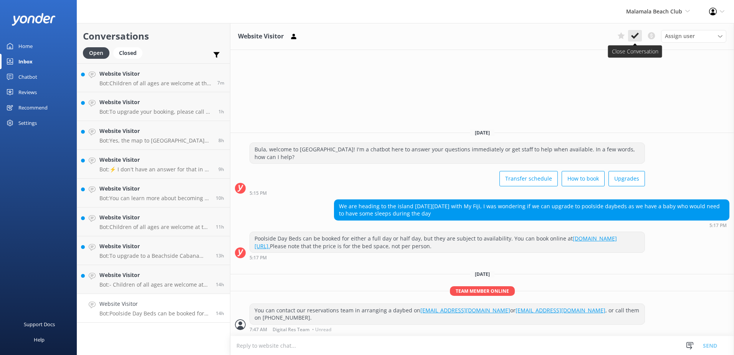
click at [637, 38] on icon at bounding box center [635, 36] width 8 height 8
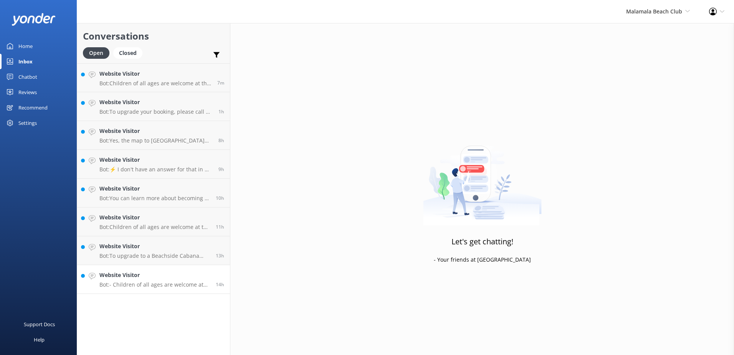
click at [185, 283] on p "Bot: - Children of all ages are welcome at the beach club. - Children under 3 a…" at bounding box center [154, 284] width 111 height 7
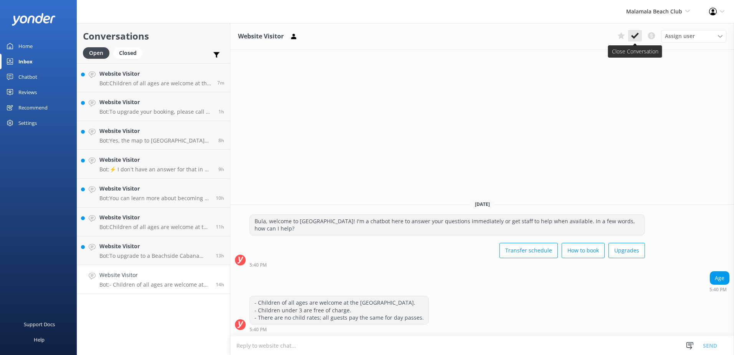
click at [634, 38] on use at bounding box center [635, 36] width 8 height 6
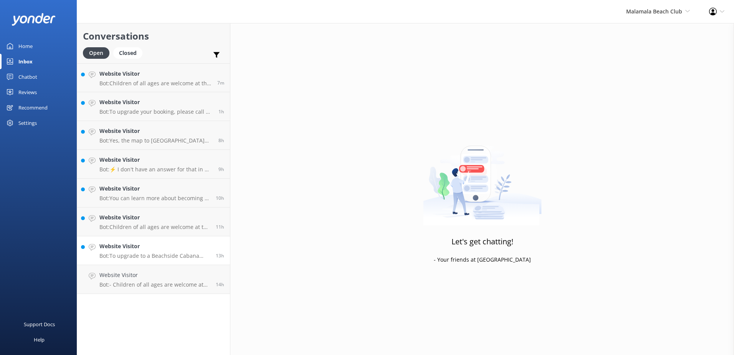
click at [159, 259] on link "Website Visitor Bot: To upgrade to a Beachside Cabana with butler service, you …" at bounding box center [153, 250] width 153 height 29
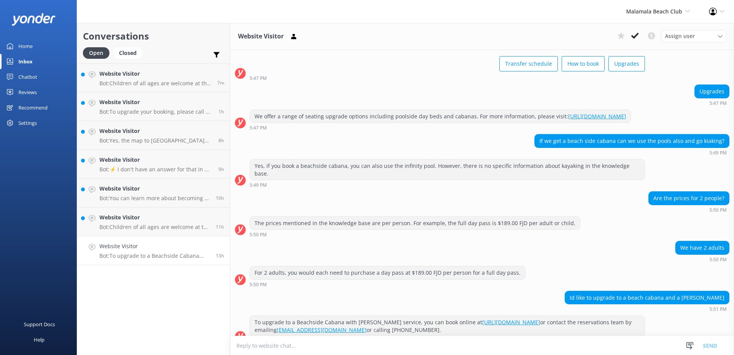
scroll to position [54, 0]
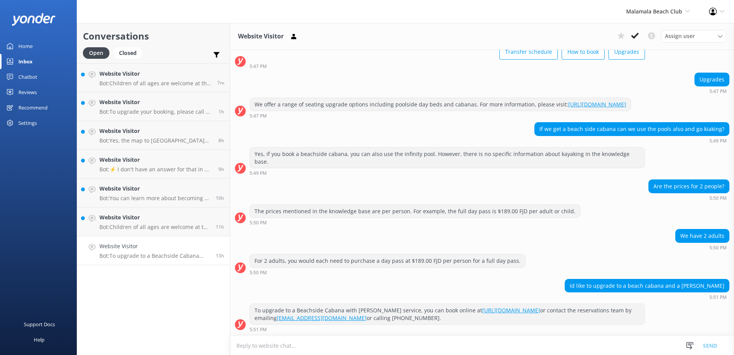
click at [511, 346] on textarea at bounding box center [481, 345] width 503 height 19
click at [633, 35] on icon at bounding box center [635, 36] width 8 height 8
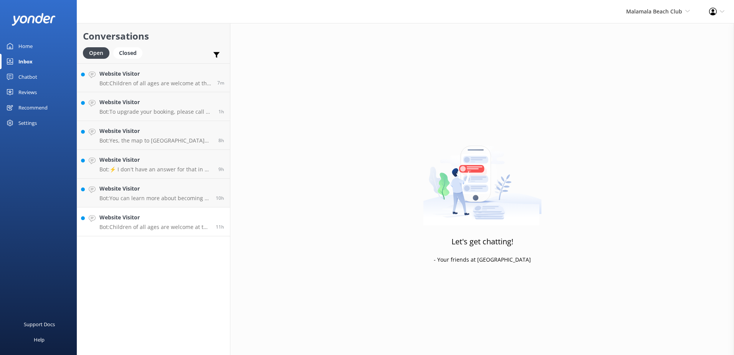
click at [214, 215] on div "11h" at bounding box center [217, 221] width 14 height 17
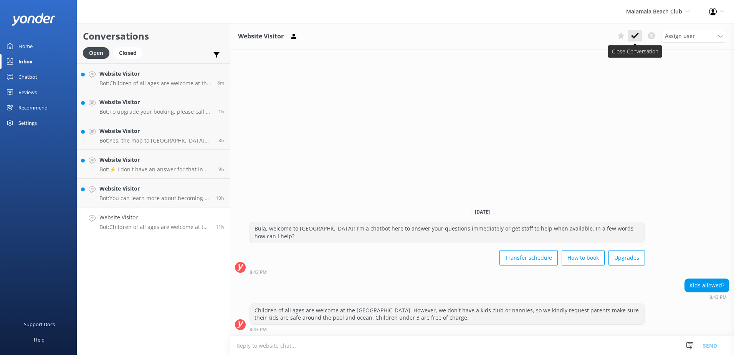
click at [636, 41] on button at bounding box center [635, 36] width 14 height 12
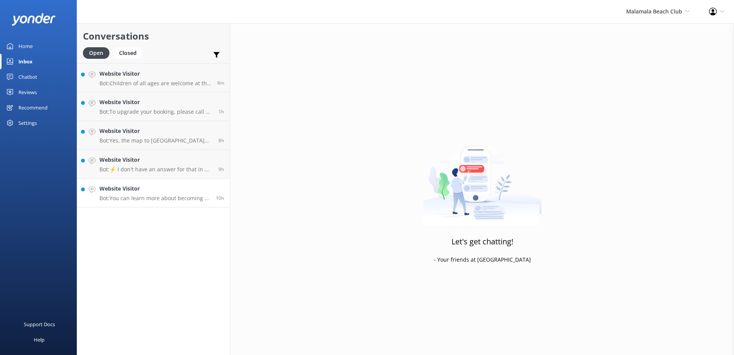
click at [175, 193] on div "Website Visitor Bot: You can learn more about becoming a member of the MCLUB an…" at bounding box center [154, 192] width 111 height 17
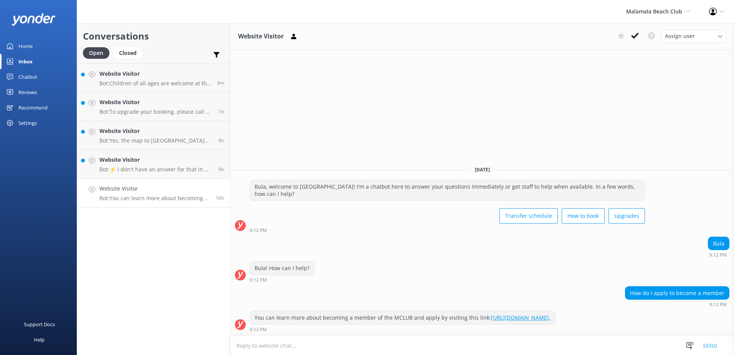
click at [550, 317] on link "https://www.malamalabeachclub.com/mclub-membership." at bounding box center [520, 317] width 59 height 7
drag, startPoint x: 634, startPoint y: 319, endPoint x: 253, endPoint y: 320, distance: 380.7
click at [253, 320] on div "You can learn more about becoming a member of the MCLUB and apply by visiting t…" at bounding box center [402, 317] width 305 height 13
copy div "You can learn more about becoming a member of the MCLUB and apply by visiting t…"
click at [348, 347] on textarea at bounding box center [481, 345] width 503 height 19
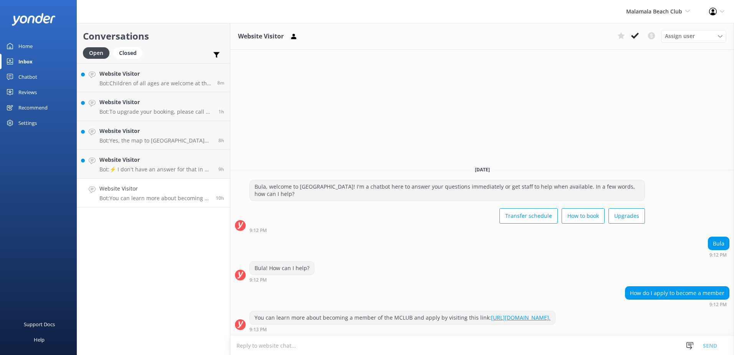
paste textarea "You can learn more about becoming a member of the MCLUB and apply by visiting t…"
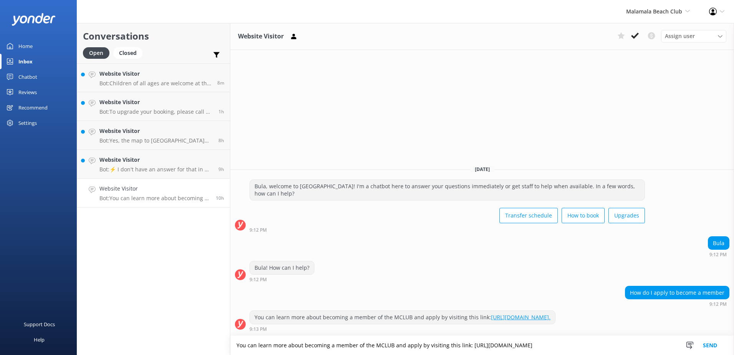
type textarea "You can learn more about becoming a member of the MCLUB and apply by visiting t…"
click at [711, 345] on button "Send" at bounding box center [709, 344] width 29 height 19
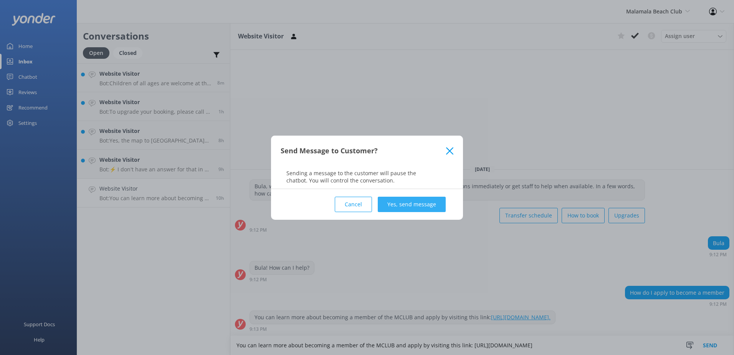
click at [409, 200] on button "Yes, send message" at bounding box center [412, 203] width 68 height 15
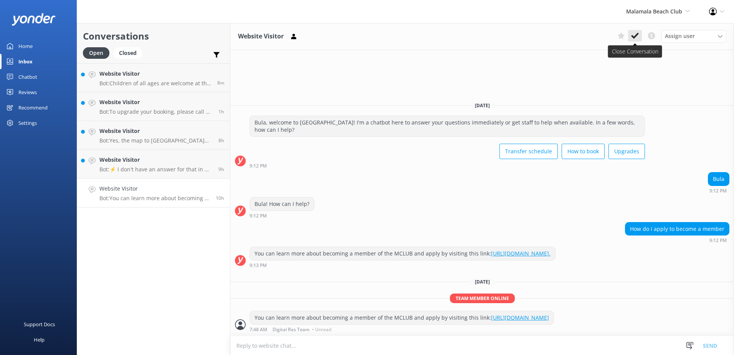
click at [633, 37] on use at bounding box center [635, 36] width 8 height 6
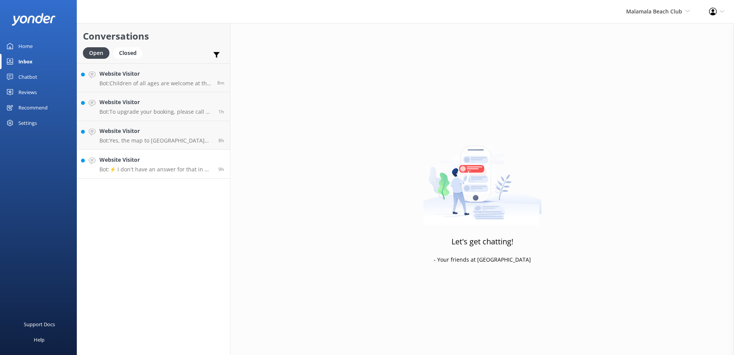
click at [146, 167] on p "Bot: ⚡ I don't have an answer for that in my knowledge base. Please try and rep…" at bounding box center [155, 169] width 113 height 7
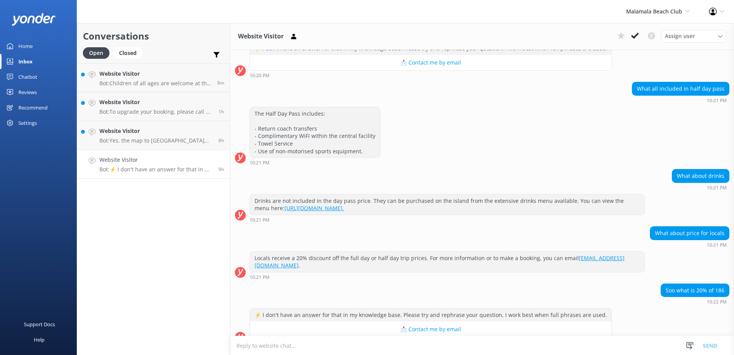
scroll to position [717, 0]
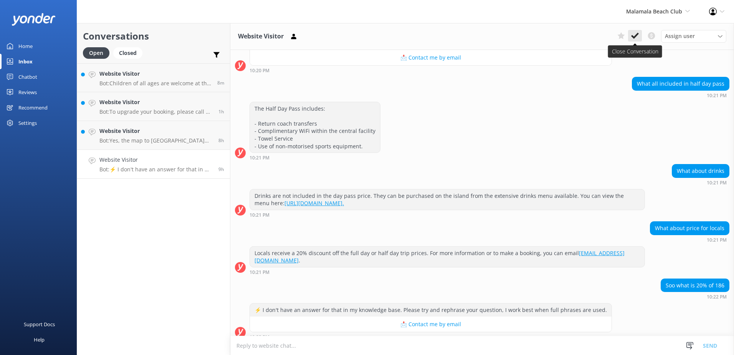
click at [632, 36] on use at bounding box center [635, 36] width 8 height 6
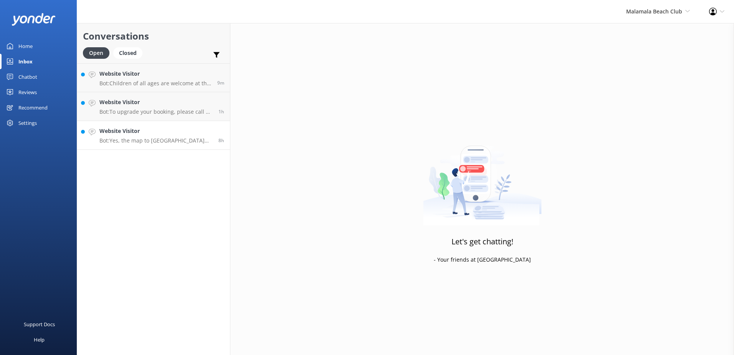
click at [168, 137] on p "Bot: Yes, the map to Malamala Beach Club can be found here: https://issuu.com/m…" at bounding box center [155, 140] width 113 height 7
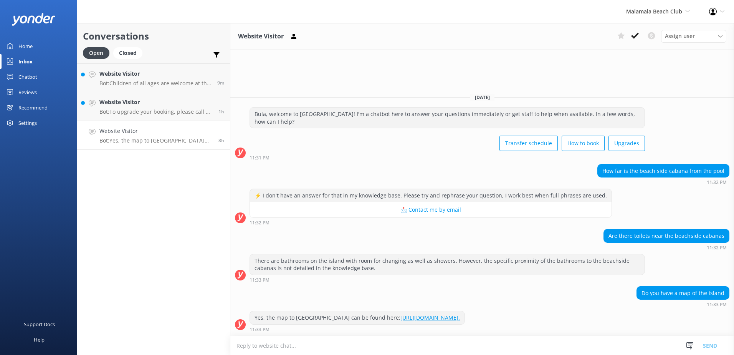
click at [460, 314] on link "https://issuu.com/marinetourismholdings/docs/mbc20139_arrival_map_and_info_shee…" at bounding box center [429, 317] width 59 height 7
drag, startPoint x: 290, startPoint y: 320, endPoint x: 239, endPoint y: 307, distance: 52.2
click at [239, 310] on div "Yes, the map to Malamala Beach Club can be found here: https://issuu.com/marine…" at bounding box center [481, 320] width 503 height 21
copy div "Yes, the map to Malamala Beach Club can be found here: https://issuu.com/marine…"
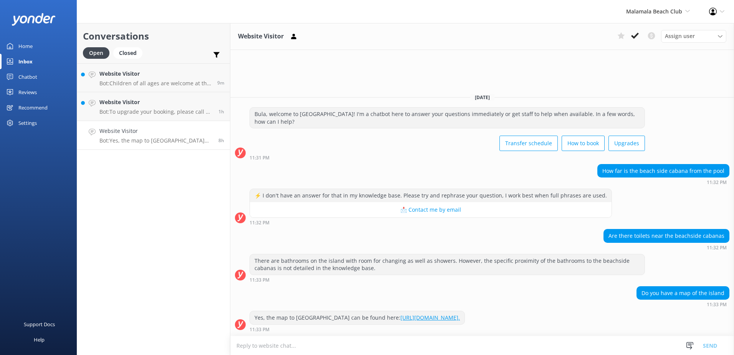
click at [314, 346] on textarea at bounding box center [481, 345] width 503 height 19
paste textarea "Yes, the map to Malamala Beach Club can be found here: https://issuu.com/marine…"
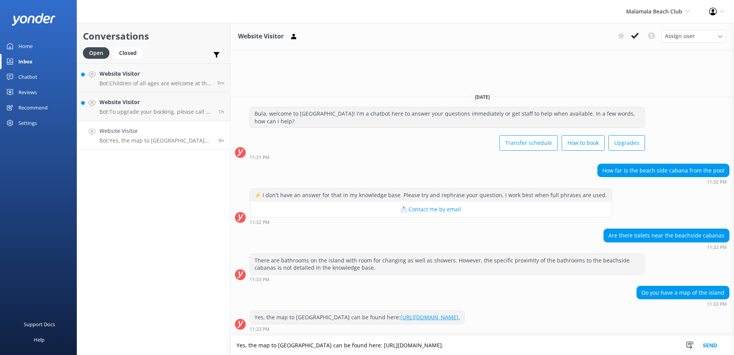
drag, startPoint x: 248, startPoint y: 344, endPoint x: 224, endPoint y: 346, distance: 24.2
click at [224, 346] on div "Conversations Open Closed Important Converted Assigned to me Unassigned Website…" at bounding box center [405, 189] width 657 height 332
click at [645, 342] on textarea "The map to Malamala Beach Club can be found here: https://issuu.com/marinetouri…" at bounding box center [481, 344] width 503 height 19
type textarea "The map to Malamala Beach Club can be found here: https://issuu.com/marinetouri…"
click at [713, 342] on button "Send" at bounding box center [709, 344] width 29 height 19
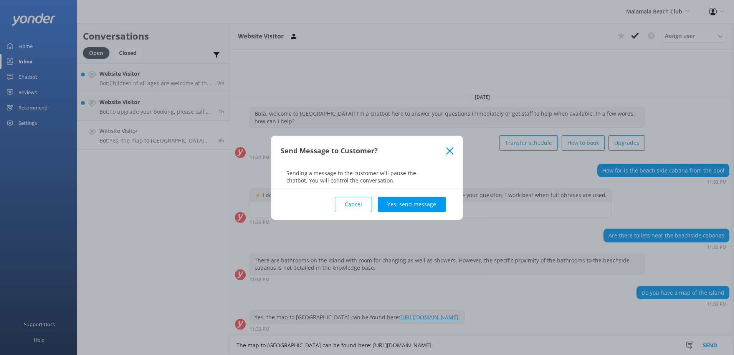
click at [425, 206] on button "Yes, send message" at bounding box center [412, 203] width 68 height 15
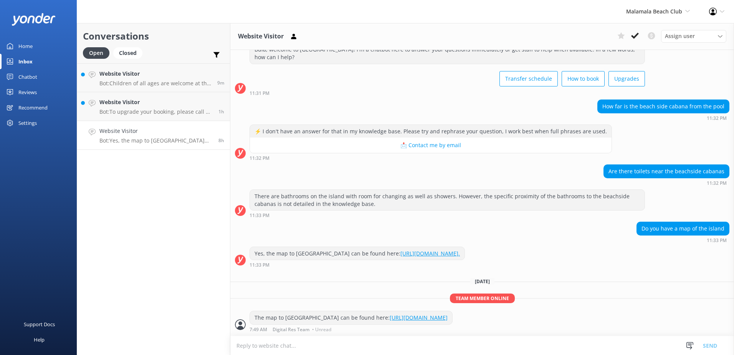
scroll to position [42, 0]
click at [385, 340] on textarea at bounding box center [481, 345] width 503 height 19
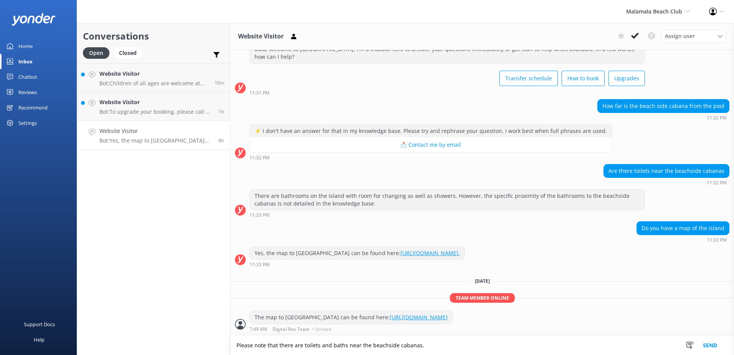
type textarea "Please note that there are toilets and baths near the beachside cabanas."
click at [713, 342] on button "Send" at bounding box center [709, 344] width 29 height 19
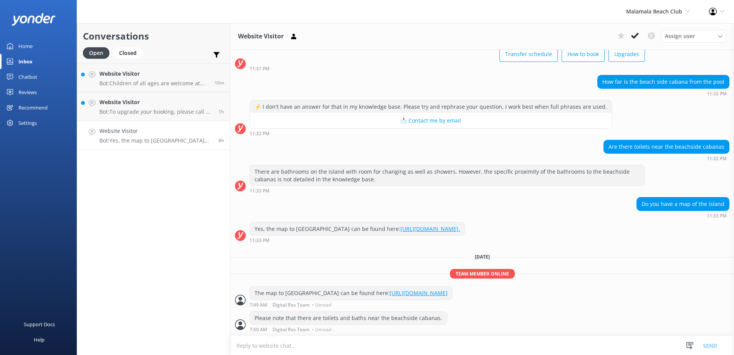
scroll to position [67, 0]
click at [635, 33] on icon at bounding box center [635, 36] width 8 height 8
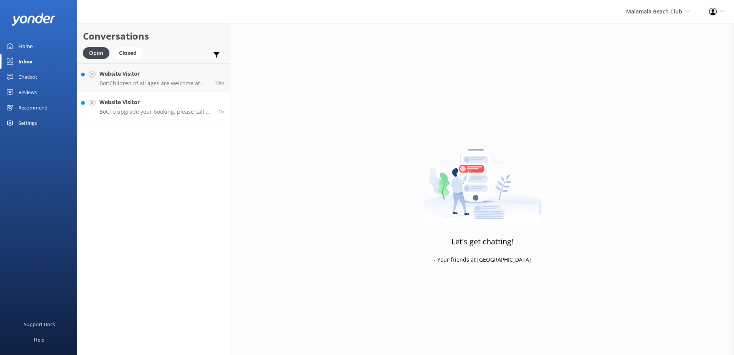
click at [176, 107] on div "Website Visitor Bot: To upgrade your booking, please call or message us on What…" at bounding box center [155, 106] width 113 height 17
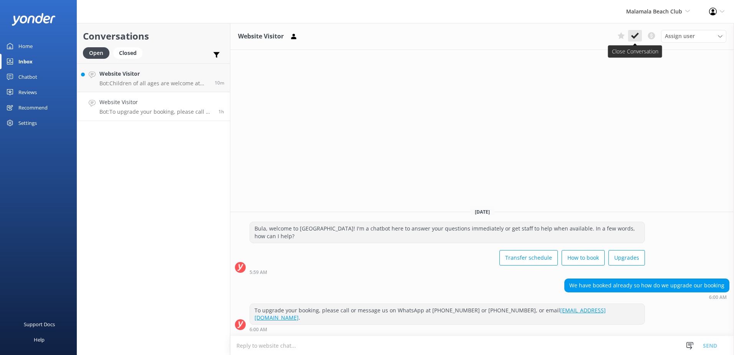
click at [631, 39] on icon at bounding box center [635, 36] width 8 height 8
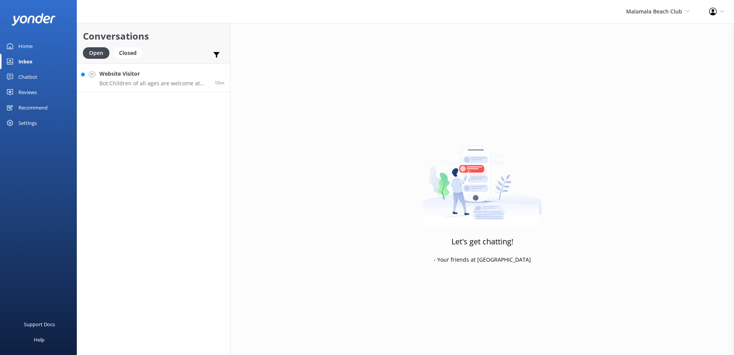
click at [178, 82] on p "Bot: Children of all ages are welcome at the beach club. However, please note t…" at bounding box center [153, 83] width 109 height 7
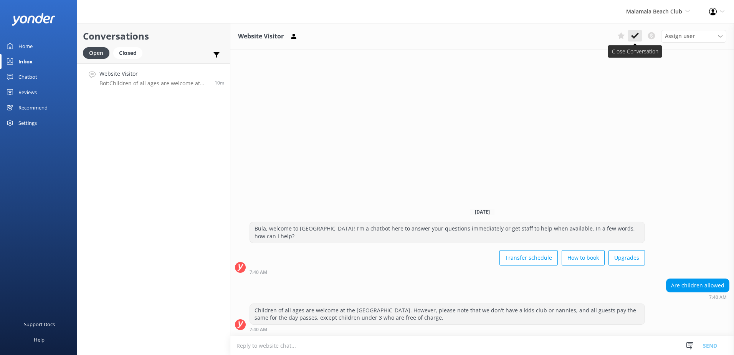
click at [633, 36] on icon at bounding box center [635, 36] width 8 height 8
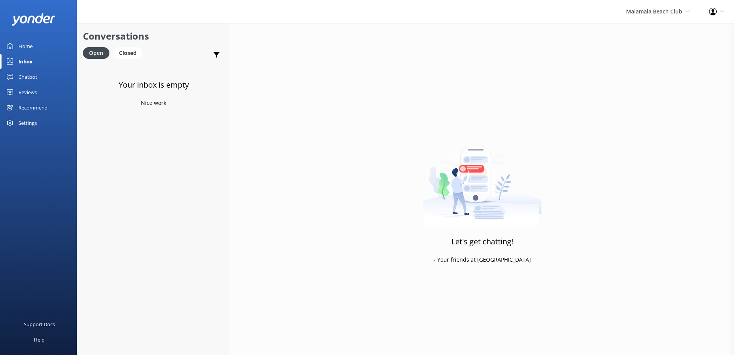
click at [656, 17] on div "Malamala Beach Club South Sea Sailing South Sea Cruises Malamala Beach Club Awe…" at bounding box center [657, 11] width 83 height 23
click at [645, 92] on link "Awesome Adventures Fiji" at bounding box center [661, 88] width 77 height 18
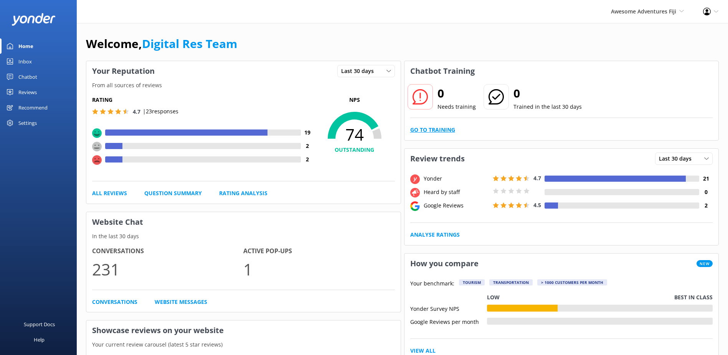
click at [452, 129] on link "Go to Training" at bounding box center [432, 129] width 45 height 8
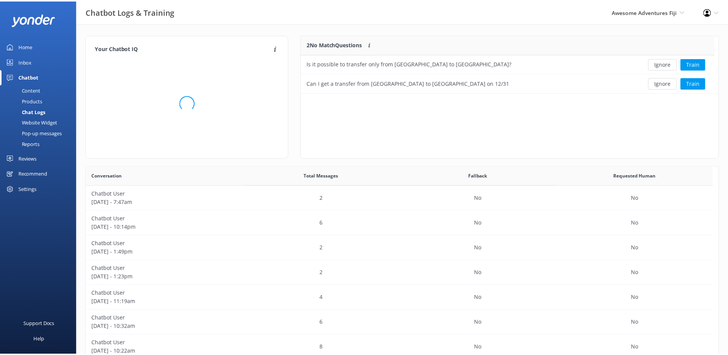
scroll to position [52, 411]
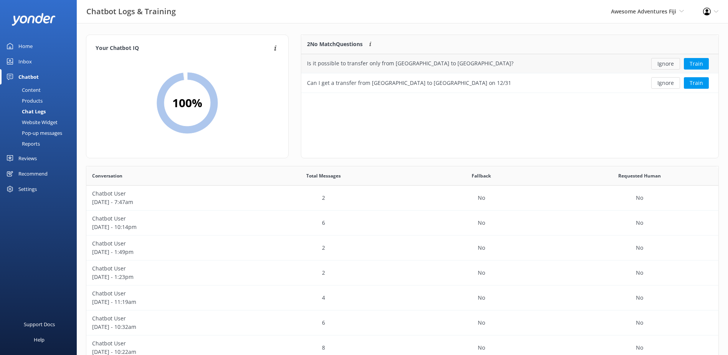
click at [673, 65] on button "Ignore" at bounding box center [665, 64] width 29 height 12
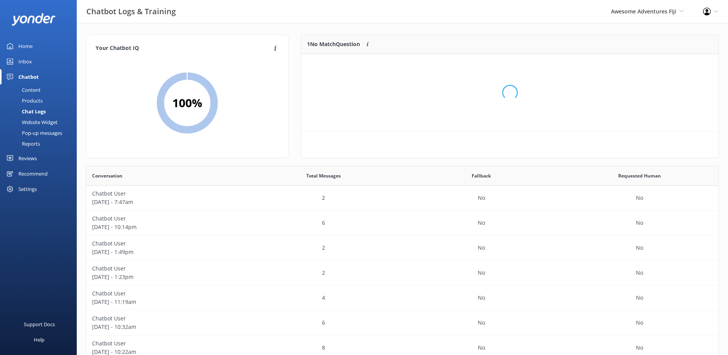
click at [673, 65] on div "Loading.." at bounding box center [510, 92] width 402 height 355
click at [673, 65] on button "Ignore" at bounding box center [665, 64] width 29 height 12
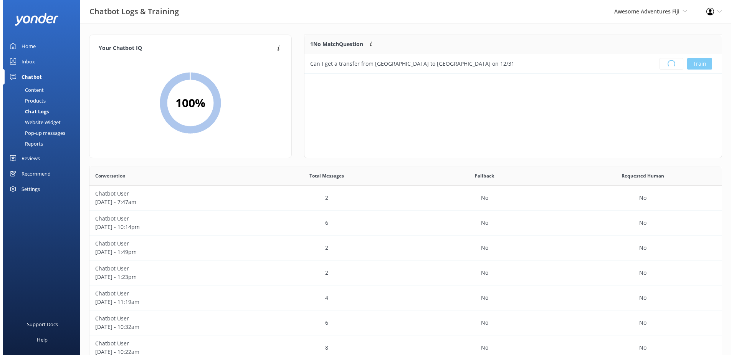
scroll to position [90, 411]
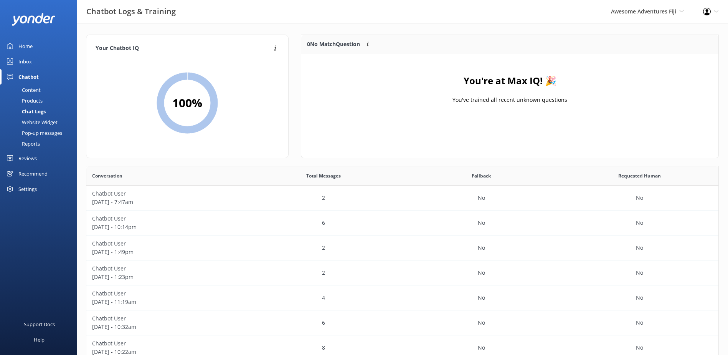
click at [30, 67] on div "Inbox" at bounding box center [24, 61] width 13 height 15
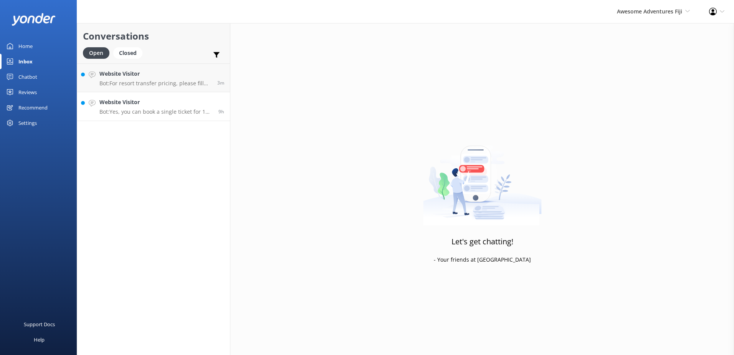
click at [174, 103] on h4 "Website Visitor" at bounding box center [155, 102] width 113 height 8
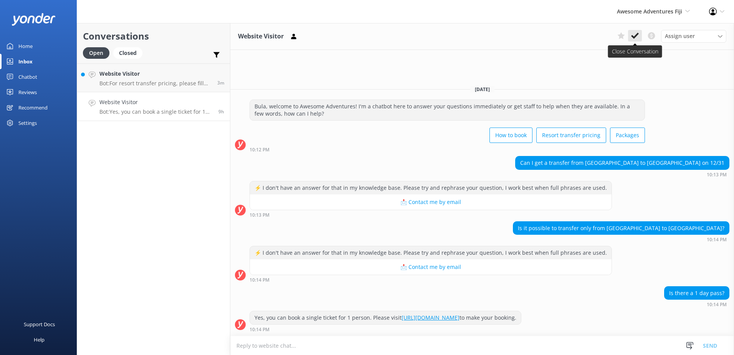
click at [636, 34] on icon at bounding box center [635, 36] width 8 height 8
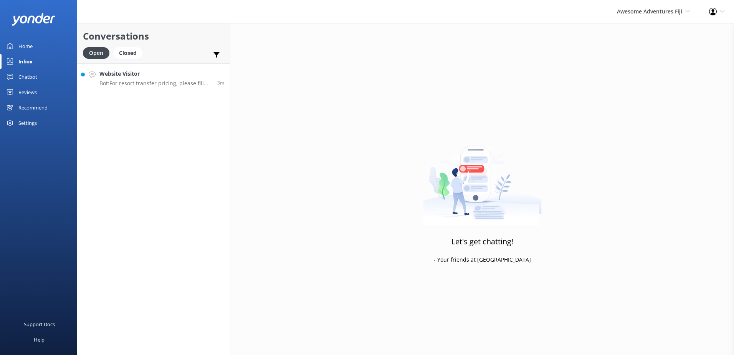
click at [179, 82] on p "Bot: For resort transfer pricing, please fill out your details and desired reso…" at bounding box center [155, 83] width 112 height 7
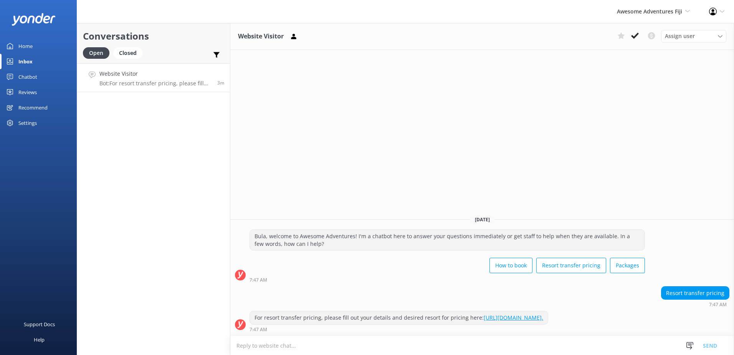
drag, startPoint x: 437, startPoint y: 316, endPoint x: 247, endPoint y: 298, distance: 191.6
click at [247, 298] on div "Today Bula, welcome to Awesome Adventures! I'm a chatbot here to answer your qu…" at bounding box center [481, 272] width 503 height 126
copy div "7:47 AM For resort transfer pricing, please fill out your details and desired r…"
click at [127, 54] on div "Closed" at bounding box center [127, 53] width 29 height 12
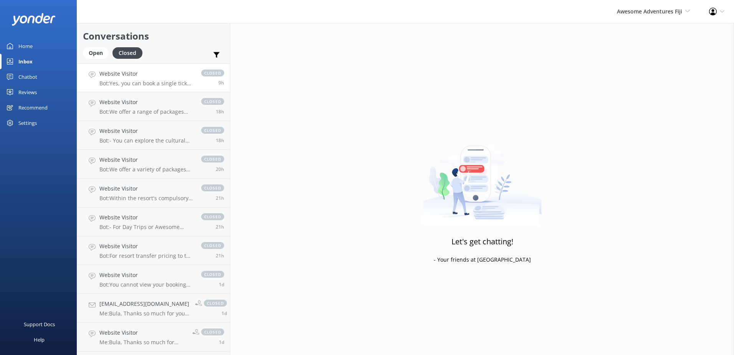
click at [138, 77] on h4 "Website Visitor" at bounding box center [146, 73] width 94 height 8
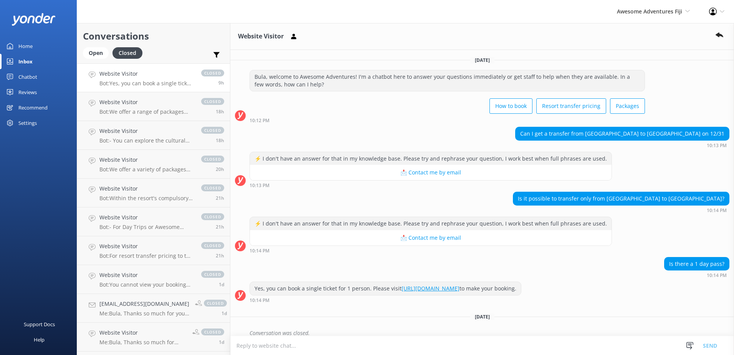
scroll to position [8, 0]
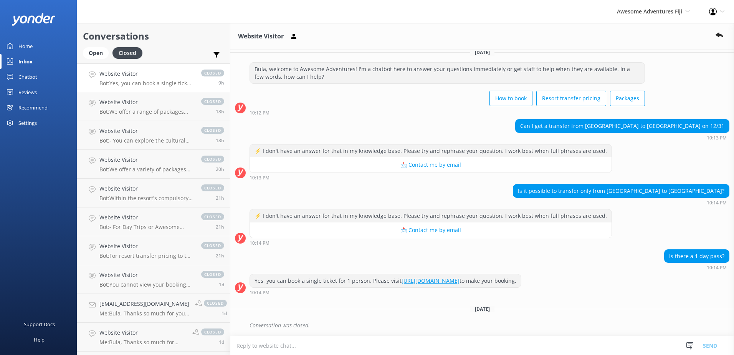
click at [300, 344] on textarea at bounding box center [481, 345] width 503 height 19
drag, startPoint x: 263, startPoint y: 337, endPoint x: 206, endPoint y: 335, distance: 56.4
click at [206, 335] on div "Conversations Open Closed Important Converted Assigned to me Unassigned Website…" at bounding box center [405, 189] width 657 height 332
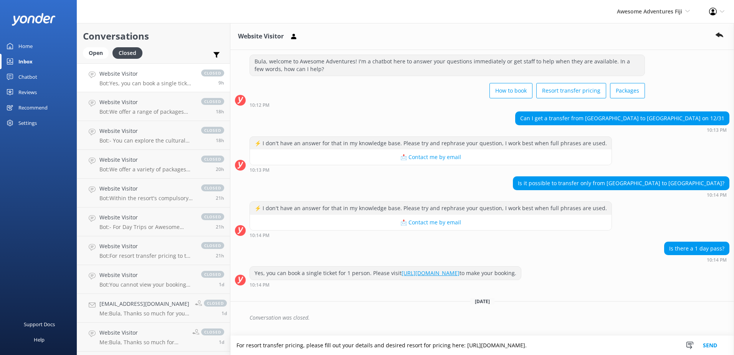
click at [235, 346] on textarea "For resort transfer pricing, please fill out your details and desired resort fo…" at bounding box center [481, 344] width 503 height 19
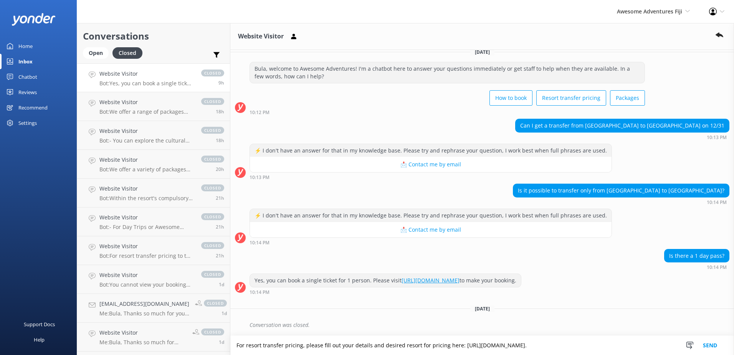
click at [637, 346] on textarea "For resort transfer pricing, please fill out your details and desired resort fo…" at bounding box center [481, 344] width 503 height 19
type textarea "For resort transfer pricing, please fill out your details and desired resort fo…"
click at [718, 341] on button "Send" at bounding box center [709, 344] width 29 height 19
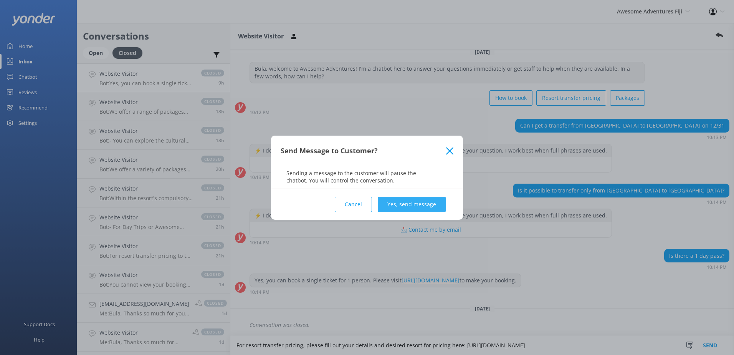
click at [421, 210] on button "Yes, send message" at bounding box center [412, 203] width 68 height 15
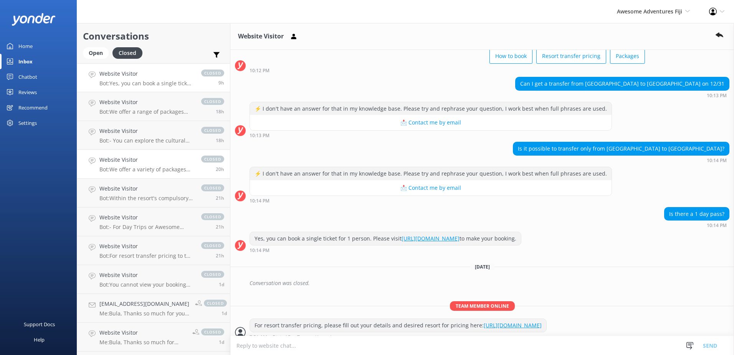
scroll to position [65, 0]
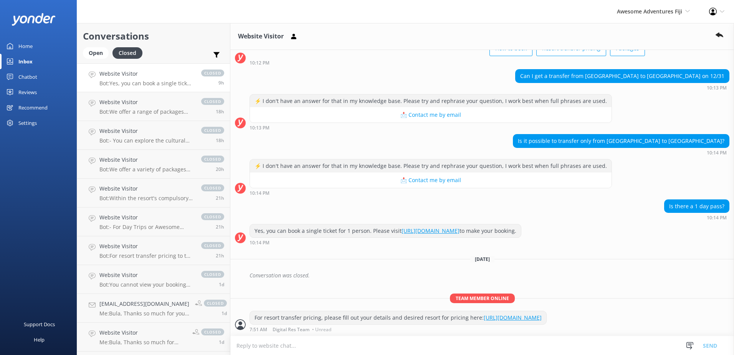
click at [484, 317] on link "https://bookings.southseacruisesfiji.com/BookingExpress/ExFromTo/" at bounding box center [513, 317] width 58 height 7
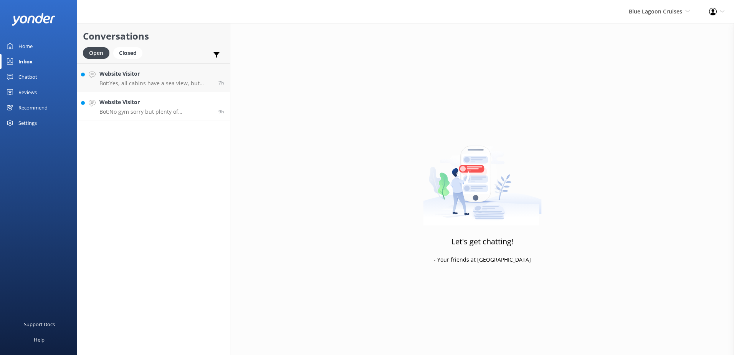
click at [144, 109] on p "Bot: No gym sorry but plenty of opportunities to keep active throughout the day." at bounding box center [155, 111] width 113 height 7
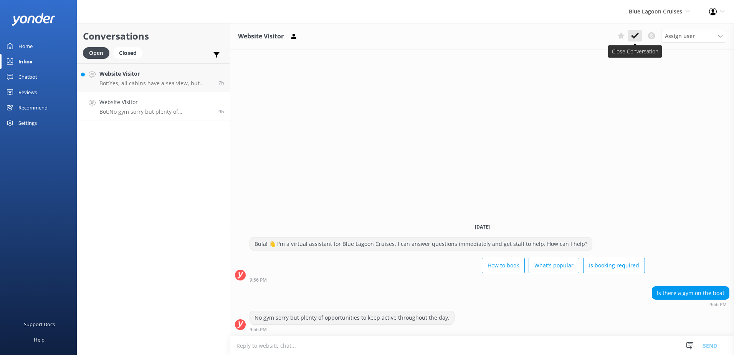
click at [630, 40] on button at bounding box center [635, 36] width 14 height 12
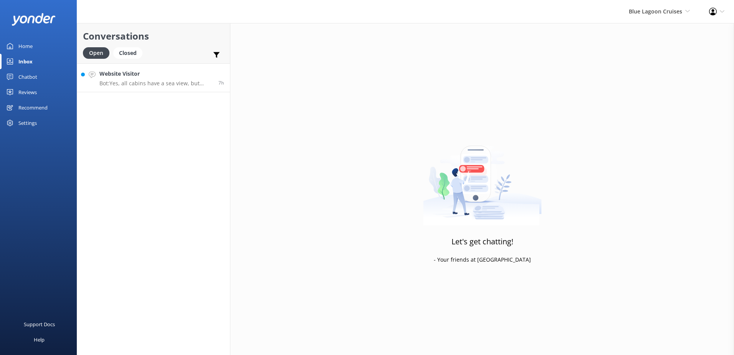
click at [142, 89] on link "Website Visitor Bot: Yes, all cabins have a sea view, but none have private bal…" at bounding box center [153, 77] width 153 height 29
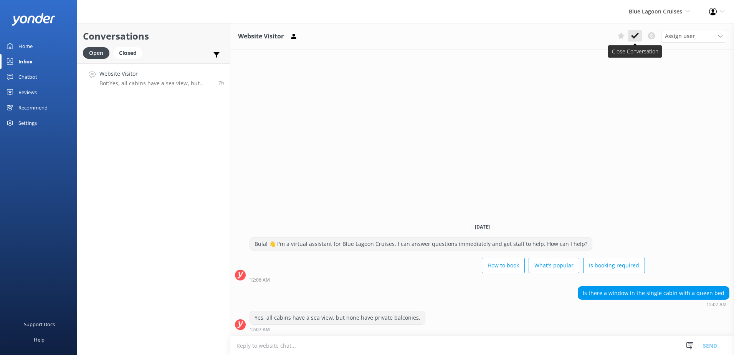
click at [640, 36] on button at bounding box center [635, 36] width 14 height 12
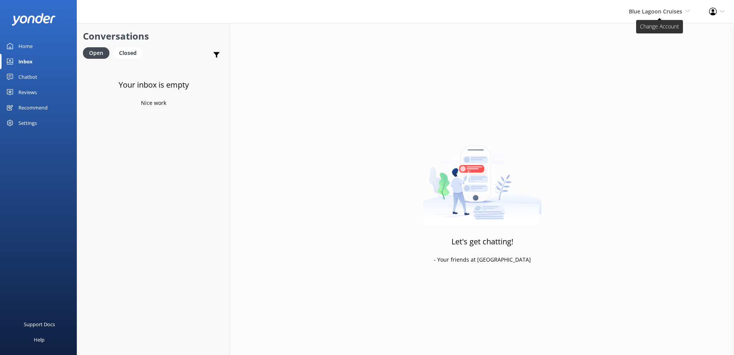
click at [655, 8] on span "Blue Lagoon Cruises" at bounding box center [655, 11] width 53 height 7
click at [646, 33] on link "South Sea Sailing" at bounding box center [661, 33] width 77 height 18
